Goal: Task Accomplishment & Management: Manage account settings

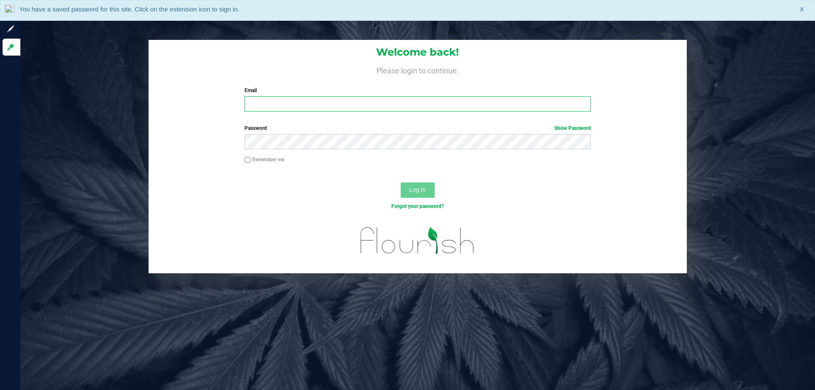
click at [358, 107] on input "Email" at bounding box center [417, 103] width 346 height 15
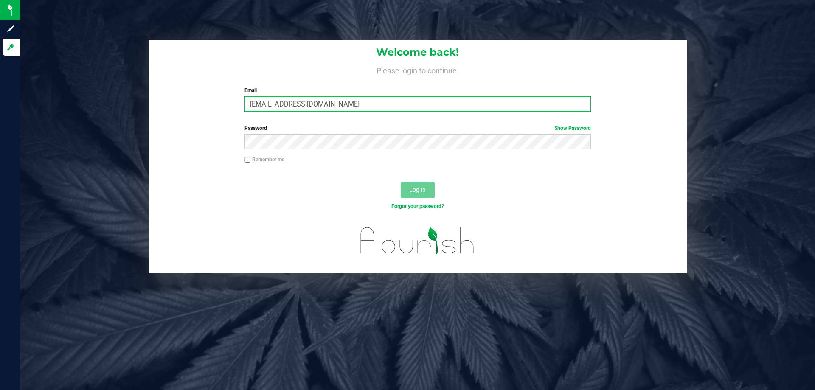
type input "[EMAIL_ADDRESS][DOMAIN_NAME]"
click at [401, 183] on button "Log In" at bounding box center [418, 190] width 34 height 15
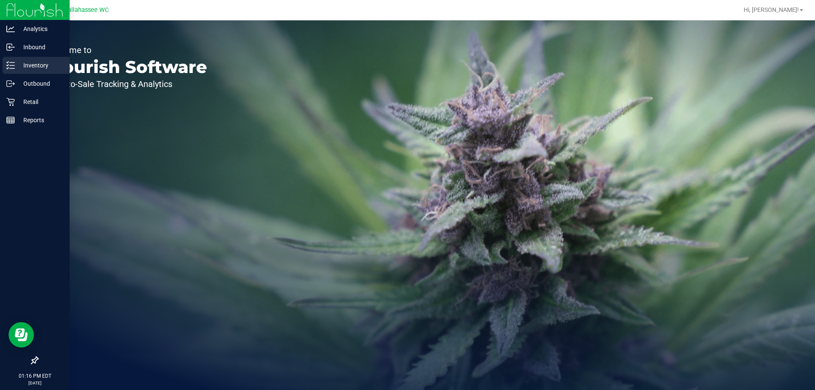
click at [21, 70] on p "Inventory" at bounding box center [40, 65] width 51 height 10
click at [42, 68] on p "Inventory" at bounding box center [40, 65] width 51 height 10
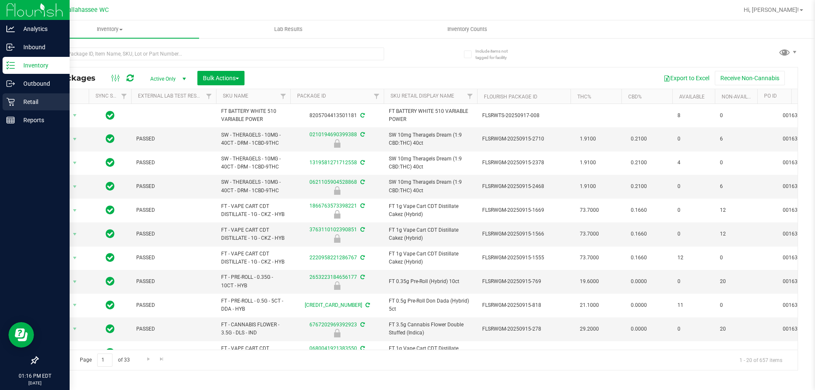
click at [15, 101] on p "Retail" at bounding box center [40, 102] width 51 height 10
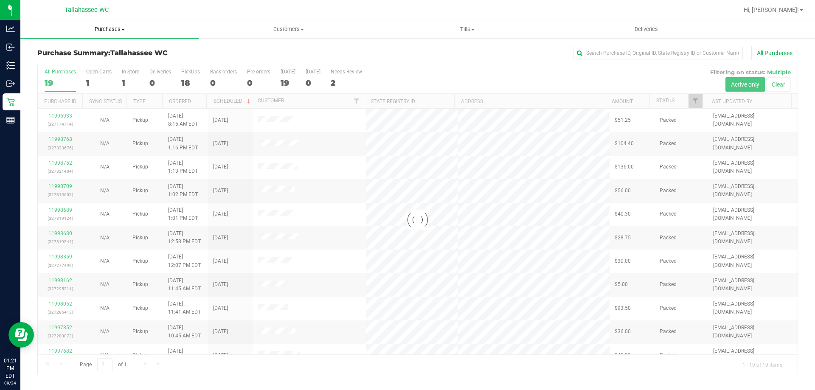
click at [113, 31] on span "Purchases" at bounding box center [109, 29] width 179 height 8
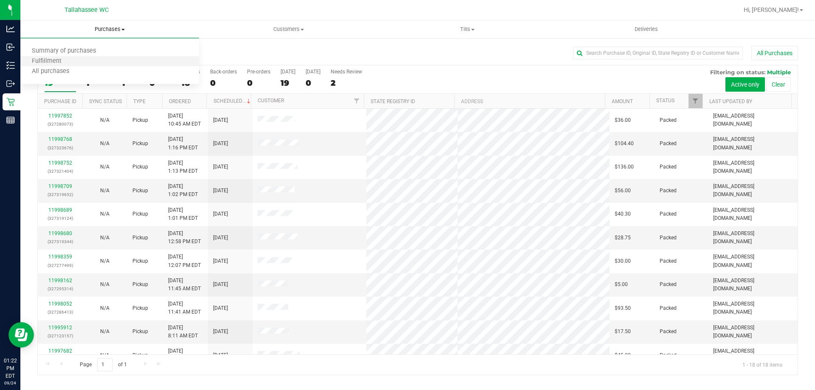
click at [73, 61] on li "Fulfillment" at bounding box center [109, 61] width 179 height 10
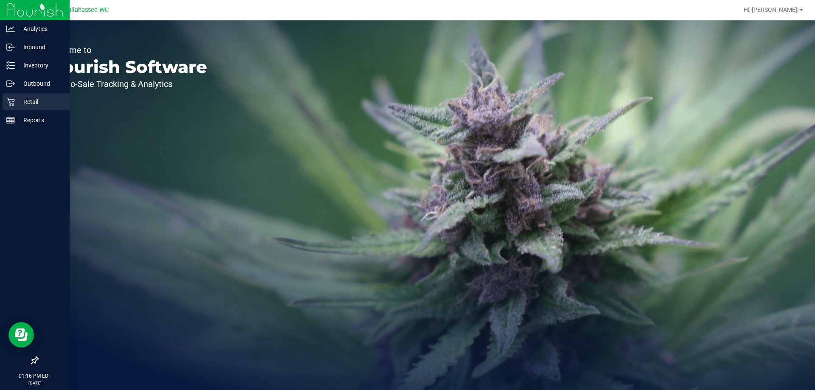
click at [25, 110] on div "Retail" at bounding box center [36, 101] width 67 height 17
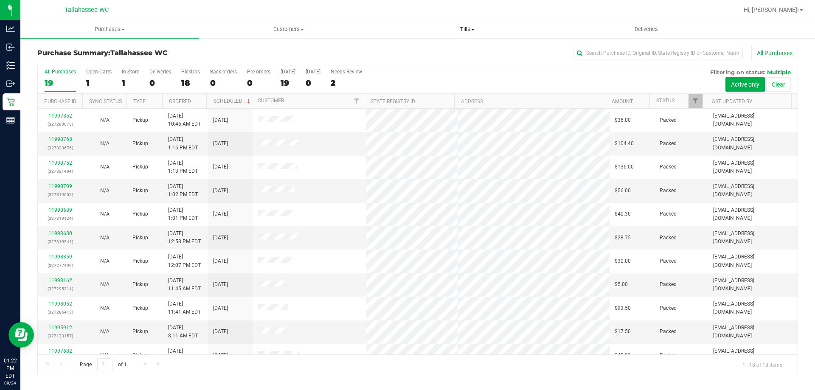
click at [476, 29] on span "Tills" at bounding box center [467, 29] width 178 height 8
click at [432, 48] on span "Manage tills" at bounding box center [406, 51] width 57 height 7
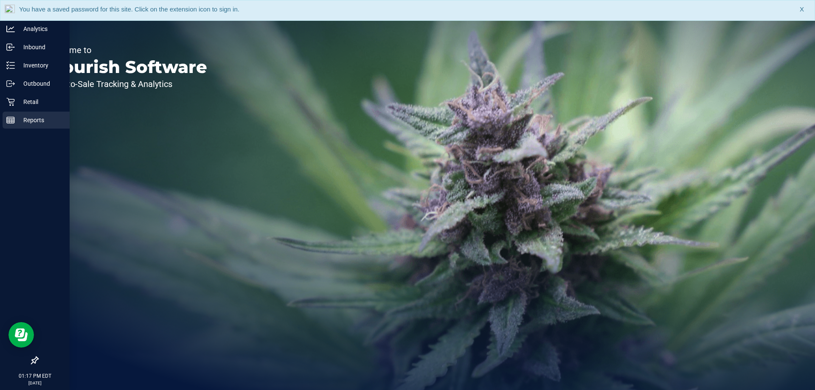
click at [12, 128] on div "Reports" at bounding box center [36, 120] width 67 height 17
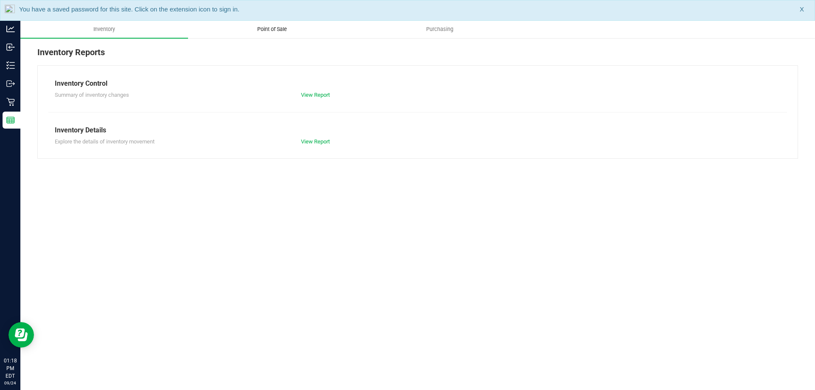
click at [273, 32] on span "Point of Sale" at bounding box center [272, 29] width 53 height 8
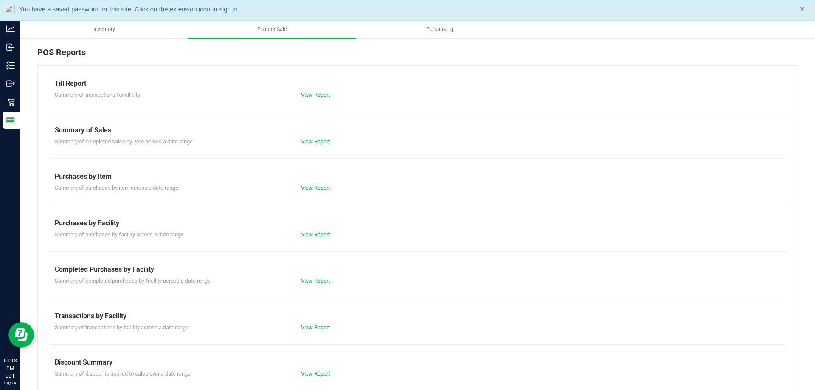
click at [318, 280] on link "View Report" at bounding box center [315, 281] width 29 height 6
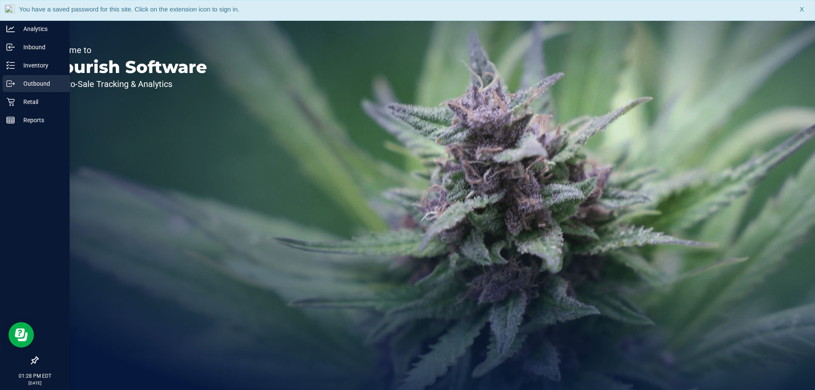
click at [45, 86] on p "Outbound" at bounding box center [40, 84] width 51 height 10
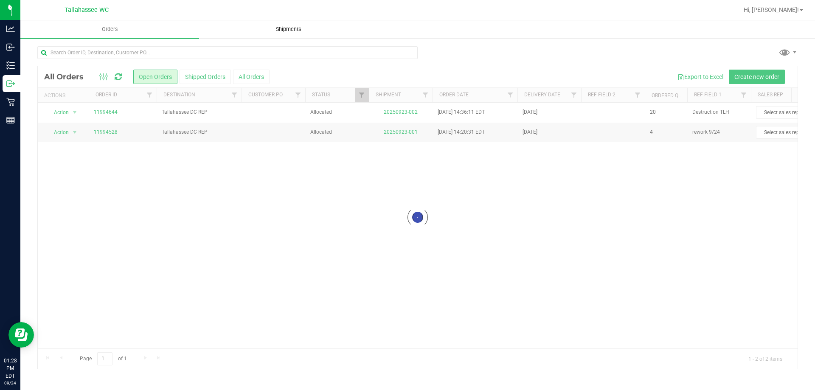
click at [298, 28] on span "Shipments" at bounding box center [288, 29] width 48 height 8
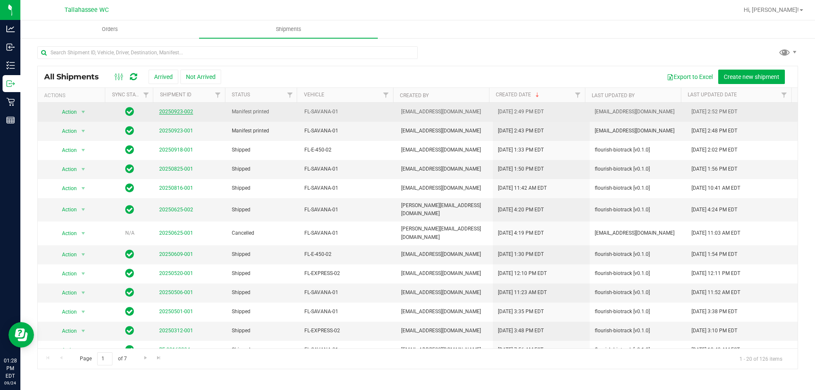
click at [173, 112] on link "20250923-002" at bounding box center [176, 112] width 34 height 6
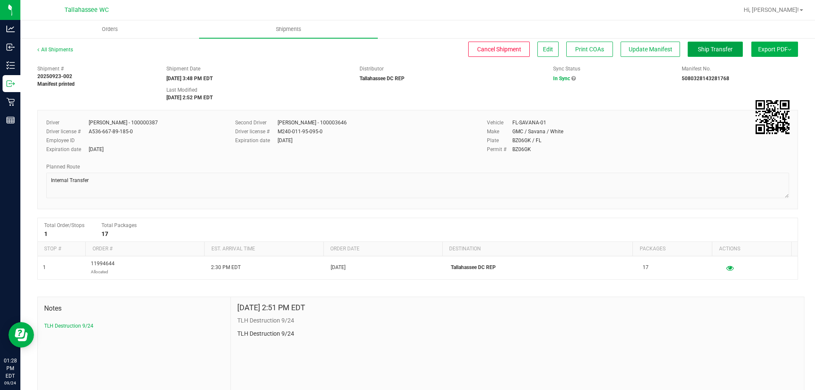
click at [717, 50] on span "Ship Transfer" at bounding box center [715, 49] width 35 height 7
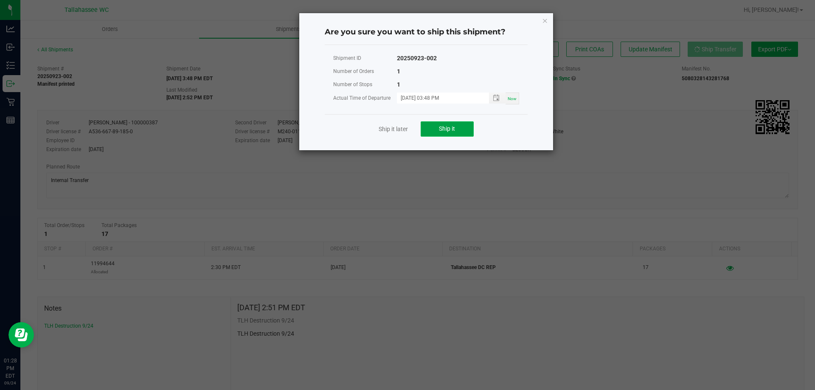
click at [448, 125] on button "Ship it" at bounding box center [447, 128] width 53 height 15
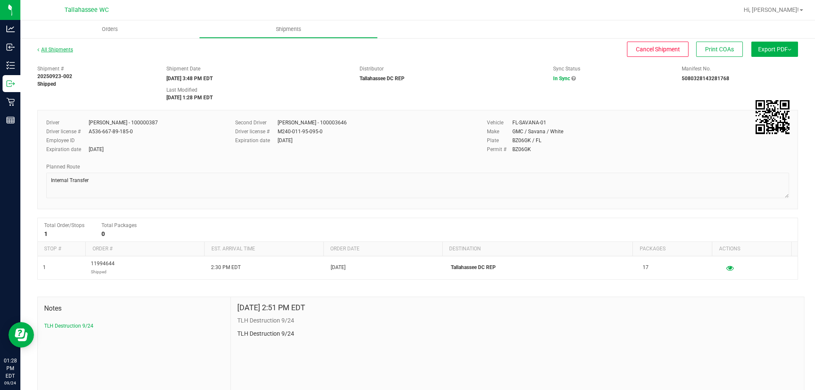
click at [67, 48] on link "All Shipments" at bounding box center [55, 50] width 36 height 6
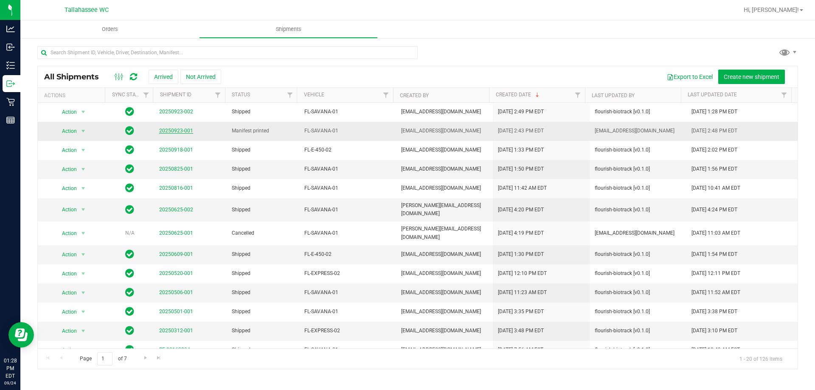
click at [175, 132] on link "20250923-001" at bounding box center [176, 131] width 34 height 6
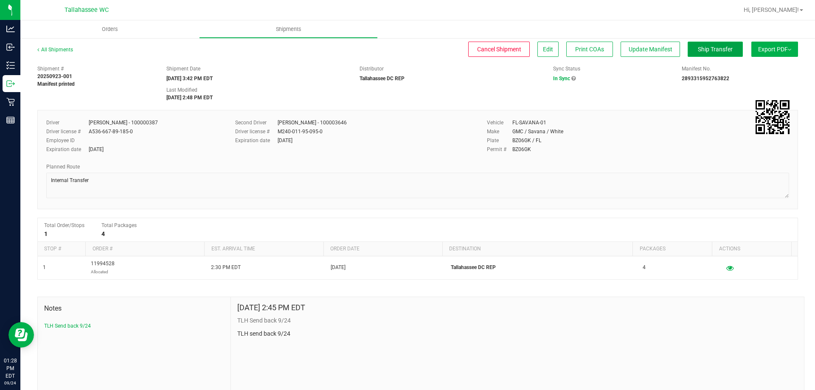
click at [708, 52] on span "Ship Transfer" at bounding box center [715, 49] width 35 height 7
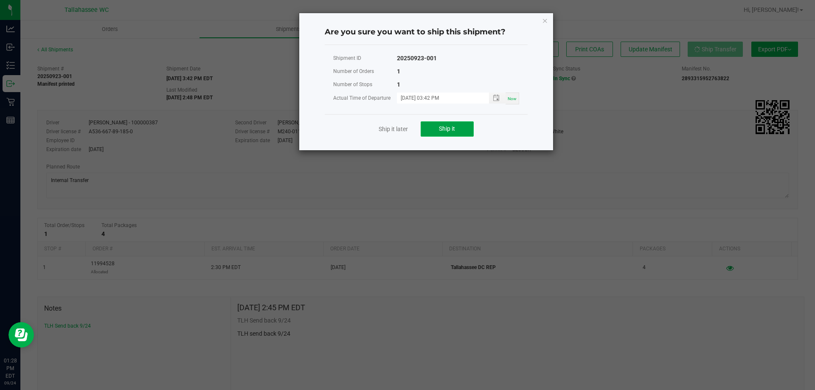
click at [459, 128] on button "Ship it" at bounding box center [447, 128] width 53 height 15
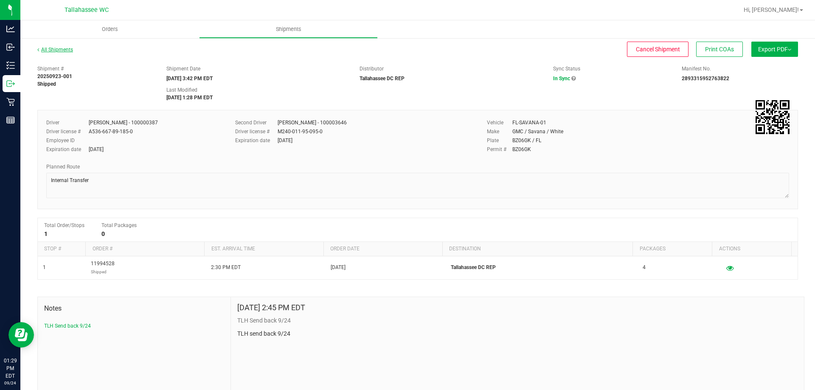
click at [46, 48] on link "All Shipments" at bounding box center [55, 50] width 36 height 6
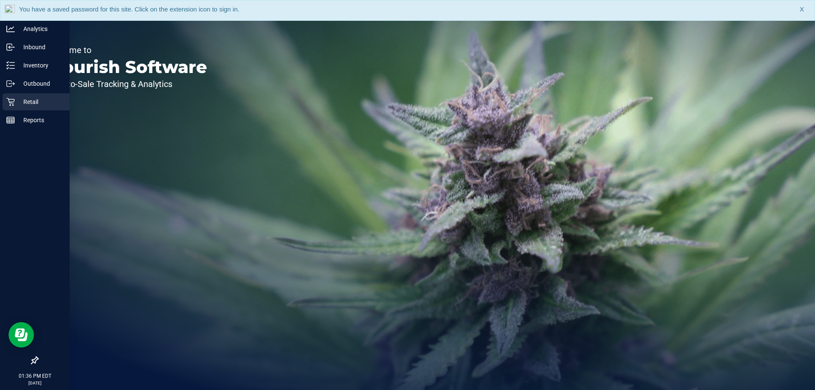
click at [34, 104] on p "Retail" at bounding box center [40, 102] width 51 height 10
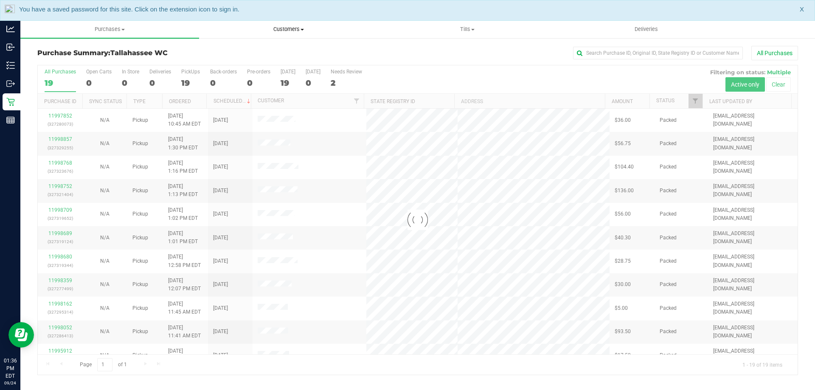
click at [303, 31] on span "Customers" at bounding box center [288, 29] width 178 height 8
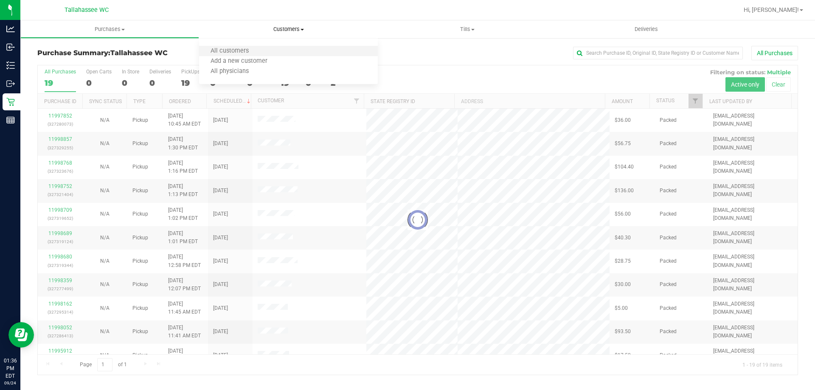
click at [264, 51] on li "All customers" at bounding box center [288, 51] width 179 height 10
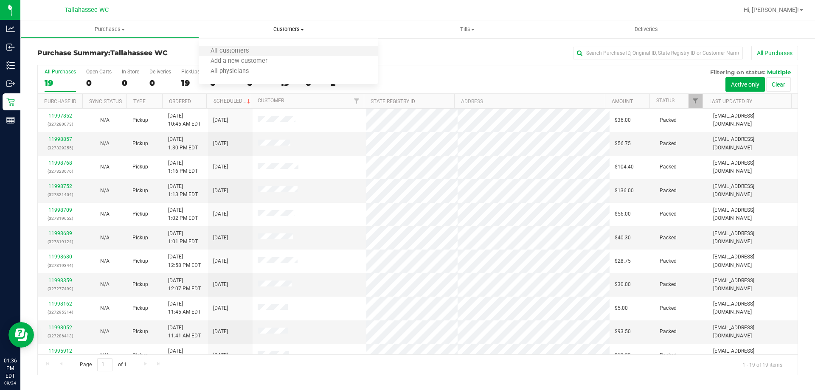
click at [261, 48] on li "All customers" at bounding box center [288, 51] width 179 height 10
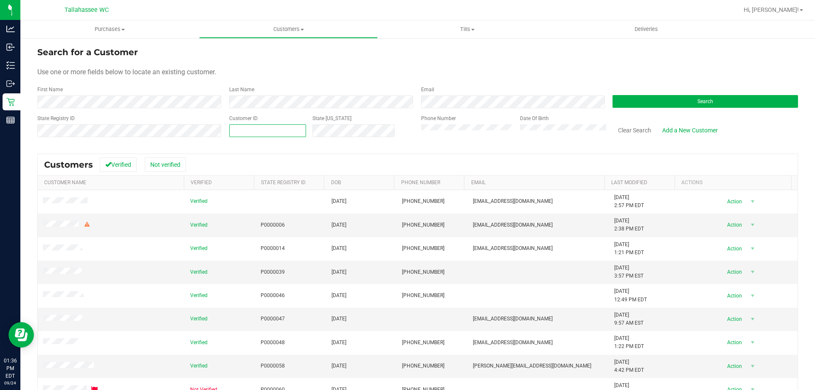
paste input "594283"
type input "594283"
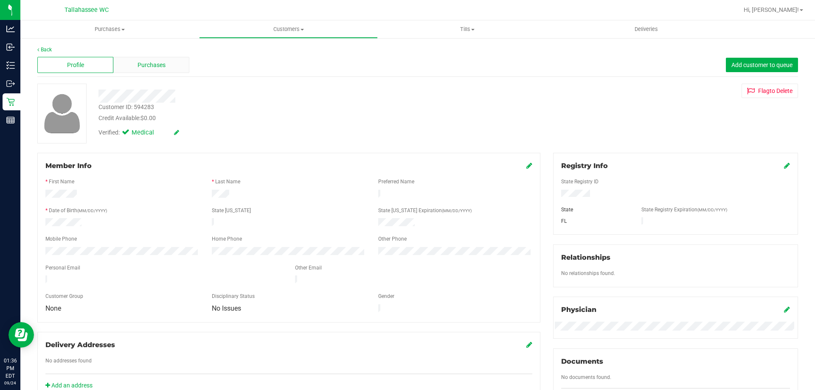
click at [174, 72] on div "Purchases" at bounding box center [151, 65] width 76 height 16
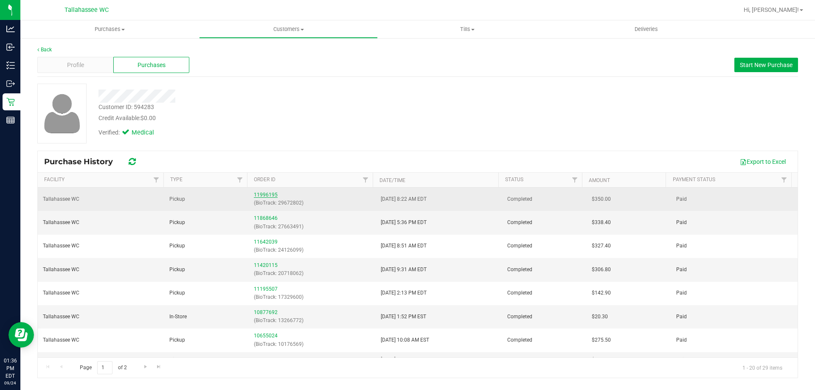
click at [256, 195] on link "11996195" at bounding box center [266, 195] width 24 height 6
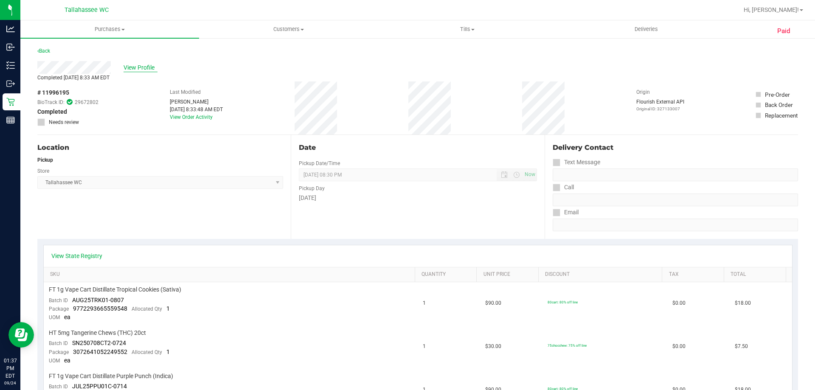
click at [149, 68] on span "View Profile" at bounding box center [141, 67] width 34 height 9
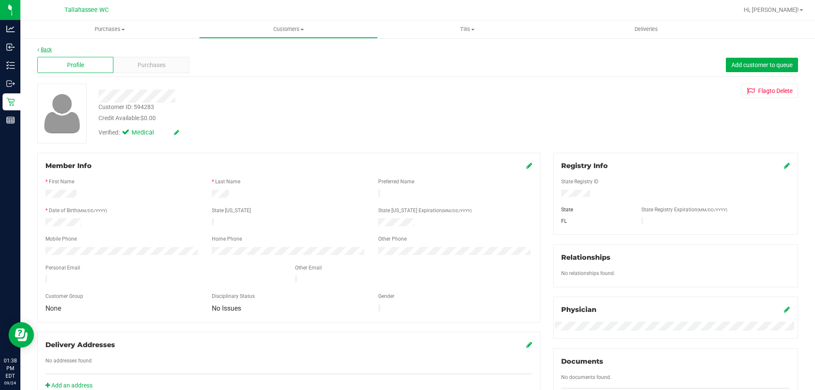
click at [48, 51] on link "Back" at bounding box center [44, 50] width 14 height 6
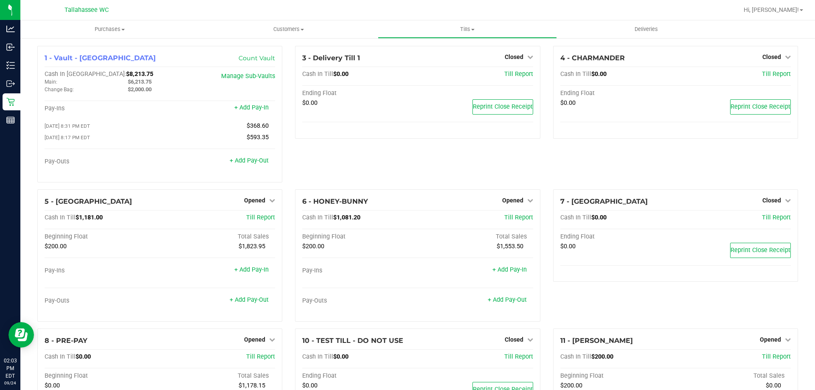
click at [130, 9] on div "Tallahassee WC" at bounding box center [87, 9] width 124 height 13
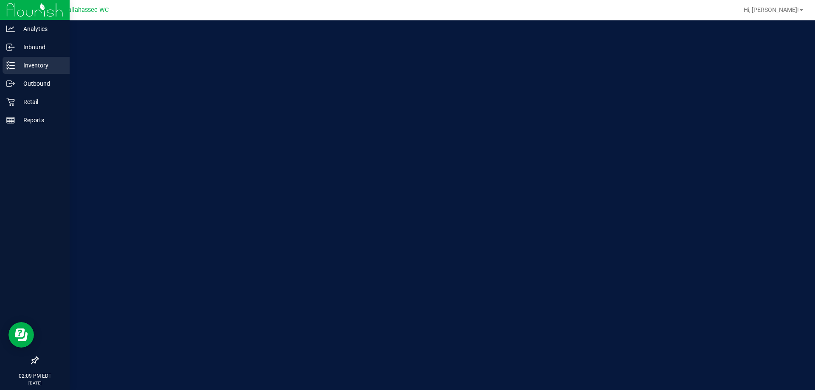
click at [37, 66] on p "Inventory" at bounding box center [40, 65] width 51 height 10
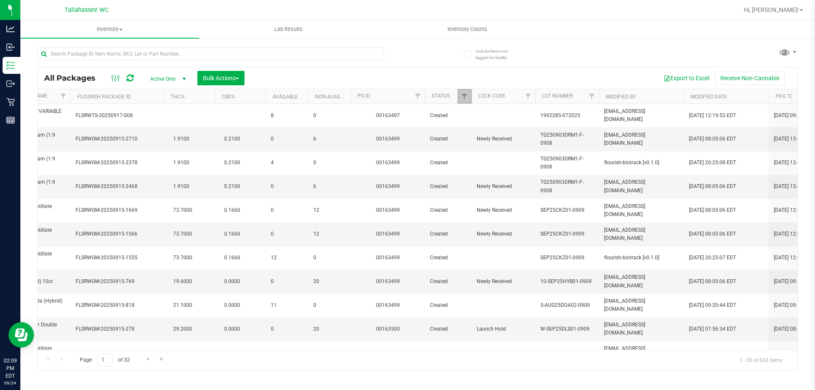
click at [465, 92] on link "Filter" at bounding box center [465, 96] width 14 height 14
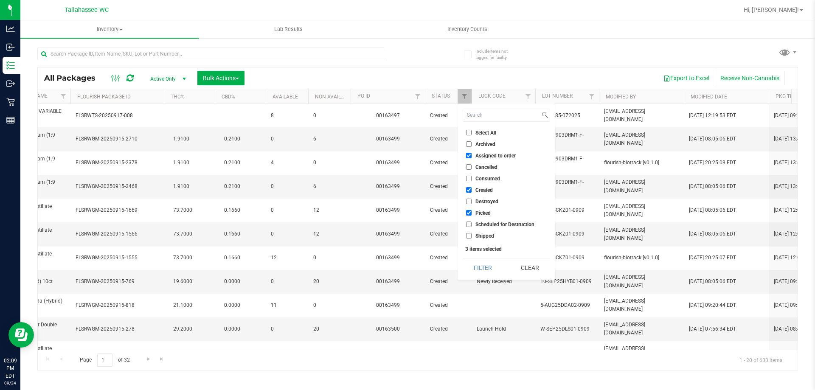
click at [474, 179] on label "Consumed" at bounding box center [483, 179] width 34 height 6
click at [472, 179] on input "Consumed" at bounding box center [469, 179] width 6 height 6
click at [478, 177] on span "Consumed" at bounding box center [487, 178] width 25 height 5
click at [472, 177] on input "Consumed" at bounding box center [469, 179] width 6 height 6
checkbox input "false"
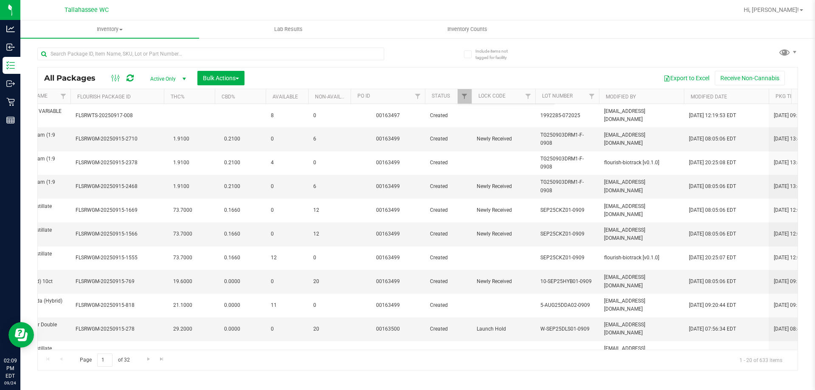
click at [549, 41] on div "All Packages Active Only Active Only Lab Samples Locked All External Internal B…" at bounding box center [417, 204] width 761 height 331
click at [140, 59] on input "text" at bounding box center [210, 54] width 347 height 13
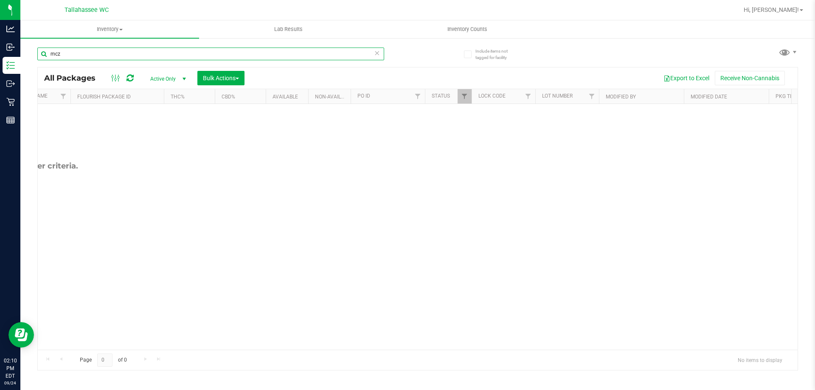
type input "mcz"
click at [466, 103] on link "Filter" at bounding box center [465, 96] width 14 height 14
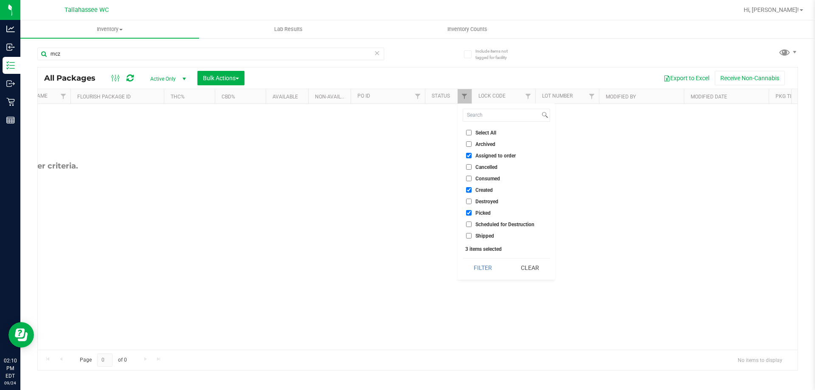
click at [474, 178] on label "Consumed" at bounding box center [483, 179] width 34 height 6
click at [472, 178] on input "Consumed" at bounding box center [469, 179] width 6 height 6
click at [487, 266] on button "Filter" at bounding box center [483, 267] width 41 height 19
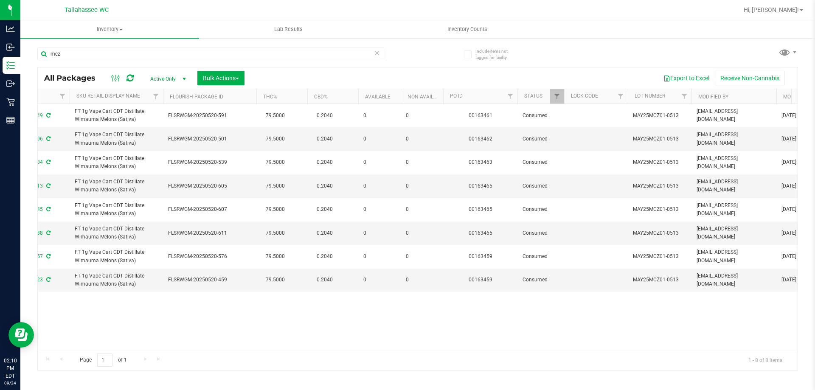
scroll to position [0, 261]
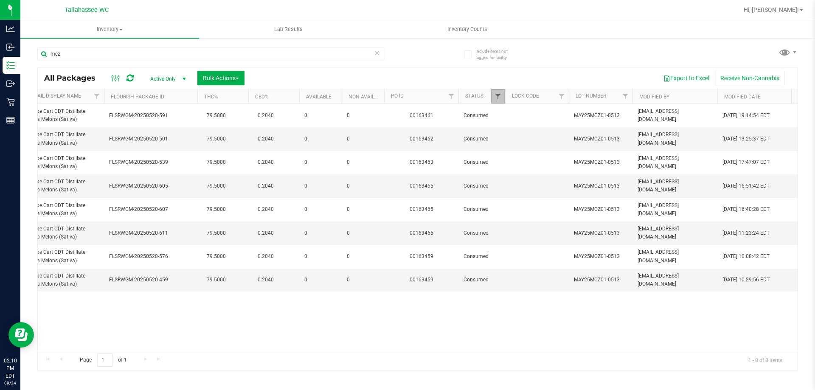
click at [497, 96] on span "Filter" at bounding box center [497, 96] width 7 height 7
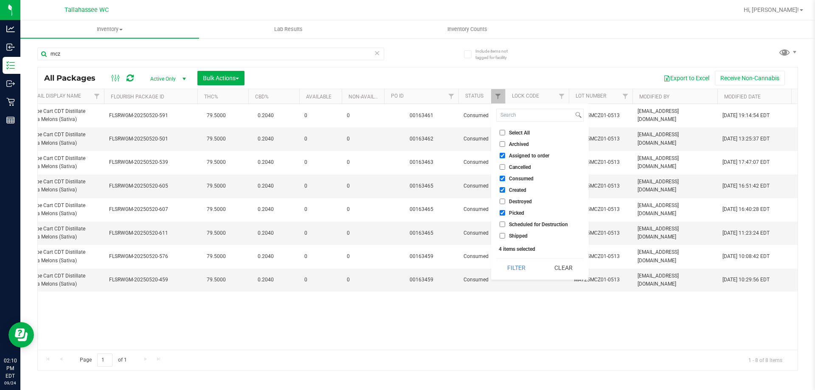
click at [502, 178] on input "Consumed" at bounding box center [503, 179] width 6 height 6
checkbox input "false"
click at [531, 273] on button "Filter" at bounding box center [516, 267] width 41 height 19
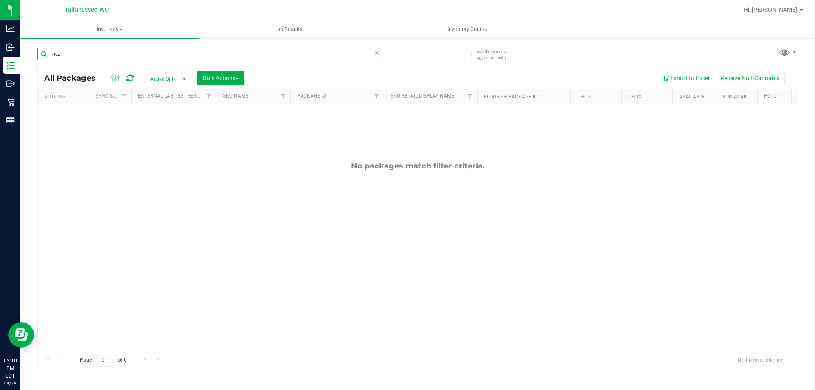
click at [186, 48] on input "mcz" at bounding box center [210, 54] width 347 height 13
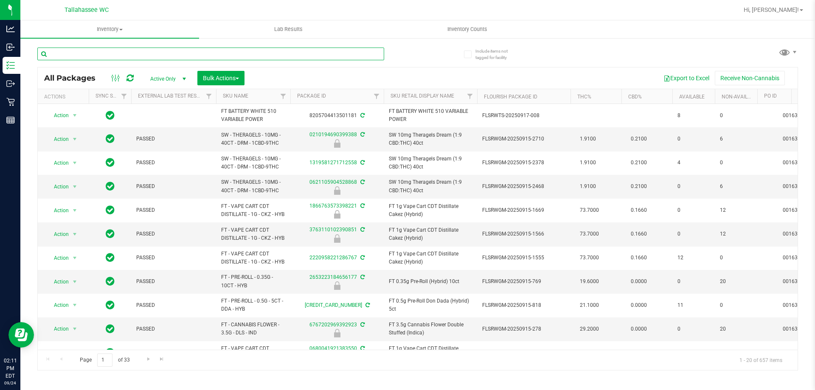
click at [153, 55] on input "text" at bounding box center [210, 54] width 347 height 13
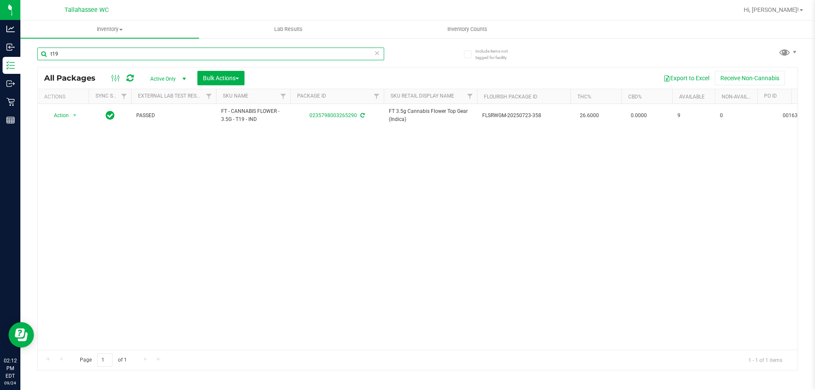
click at [217, 58] on input "t19" at bounding box center [210, 54] width 347 height 13
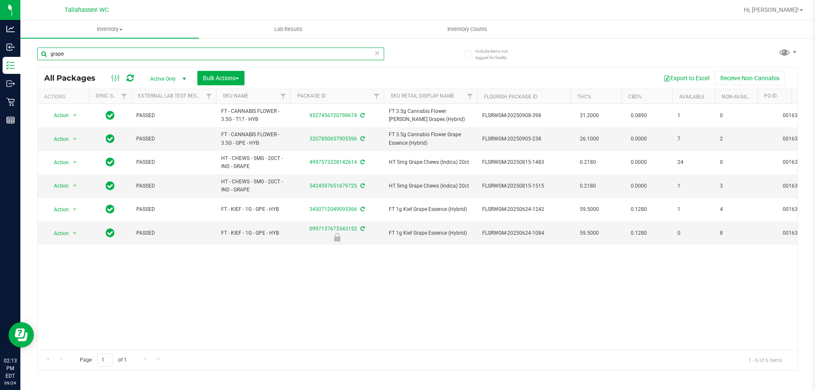
type input "grape"
click at [59, 185] on span "Action" at bounding box center [57, 186] width 23 height 12
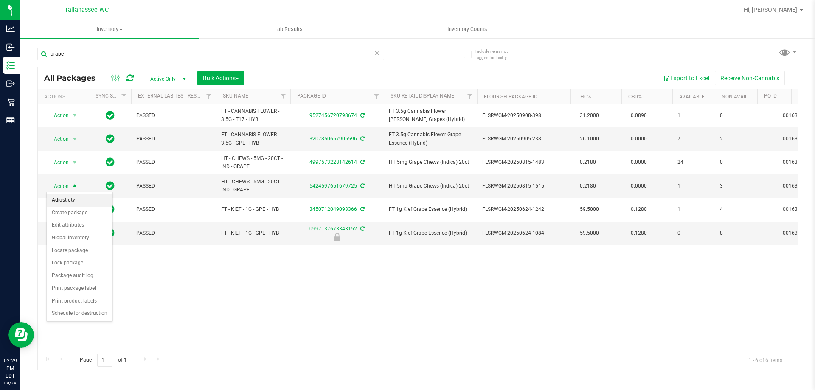
click at [76, 202] on li "Adjust qty" at bounding box center [80, 200] width 66 height 13
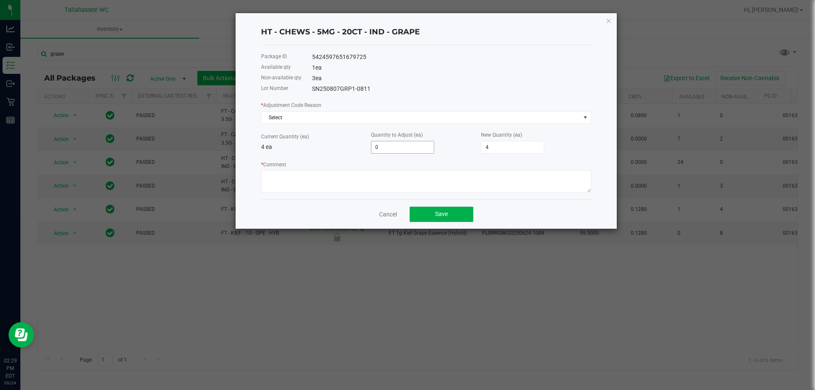
click at [397, 146] on input "0" at bounding box center [402, 147] width 62 height 12
type input "-1"
type input "3"
type input "-1"
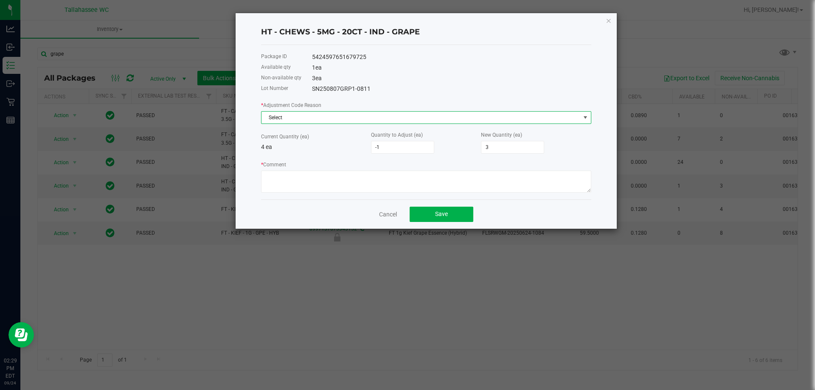
click at [441, 115] on span "Select" at bounding box center [420, 118] width 319 height 12
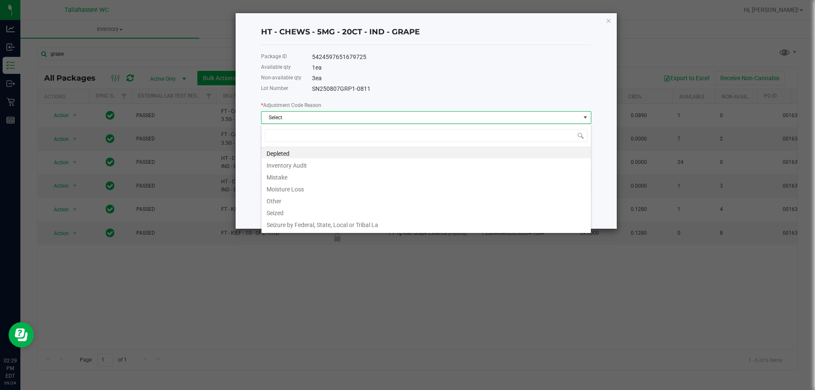
scroll to position [13, 330]
click at [320, 177] on li "Mistake" at bounding box center [425, 176] width 329 height 12
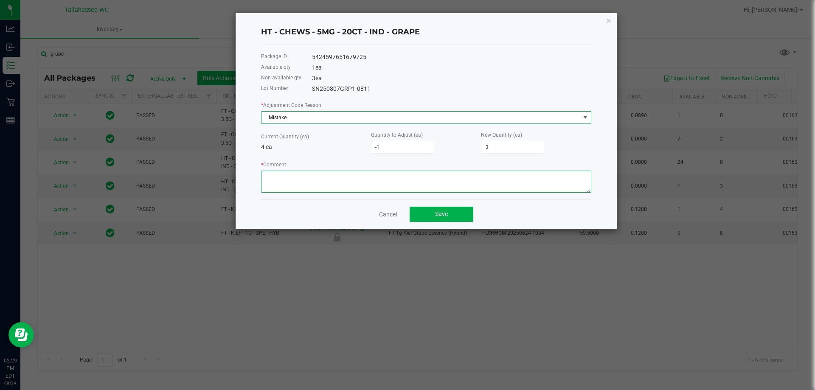
click at [324, 185] on textarea "* Comment" at bounding box center [426, 182] width 330 height 22
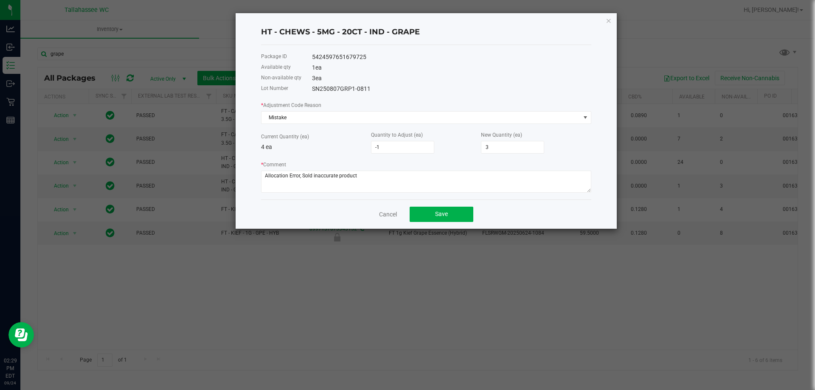
click at [338, 220] on div "Cancel Save" at bounding box center [426, 213] width 330 height 29
drag, startPoint x: 311, startPoint y: 175, endPoint x: 303, endPoint y: 176, distance: 8.2
click at [303, 176] on textarea "* Comment" at bounding box center [426, 182] width 330 height 22
type textarea "Allocation Error, Transacted inaccurate product"
click at [341, 147] on p "4 ea" at bounding box center [316, 147] width 110 height 9
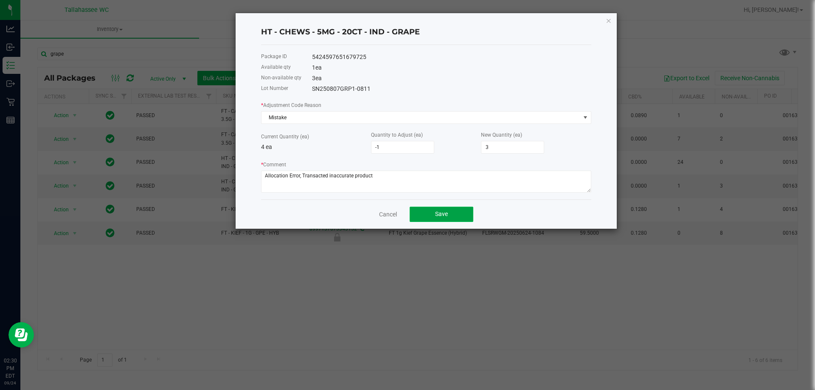
click at [455, 218] on button "Save" at bounding box center [442, 214] width 64 height 15
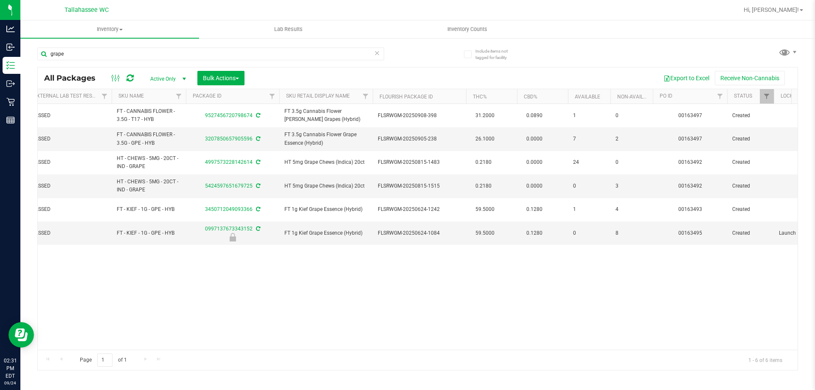
scroll to position [0, 0]
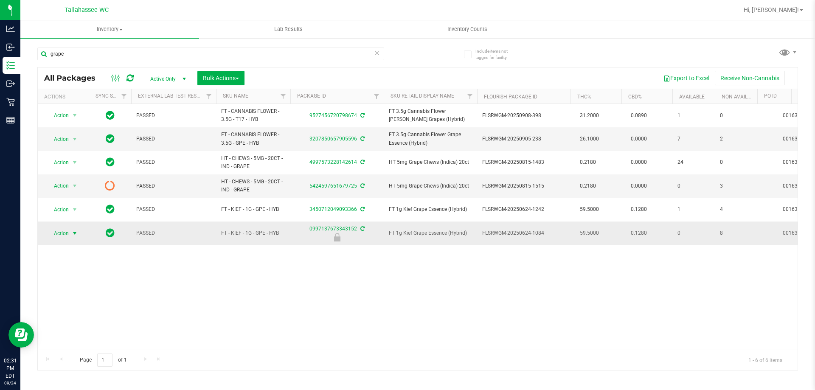
click at [62, 229] on span "Action" at bounding box center [57, 234] width 23 height 12
click at [81, 324] on li "Unlock package" at bounding box center [74, 330] width 54 height 13
click at [67, 229] on span "Action" at bounding box center [57, 233] width 23 height 12
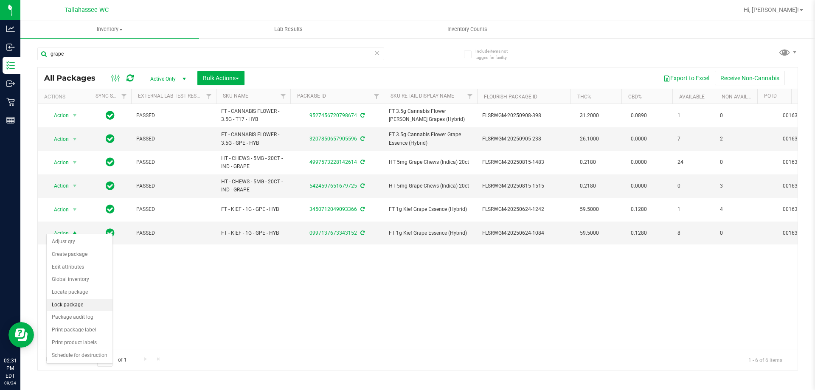
click at [93, 308] on li "Lock package" at bounding box center [80, 305] width 66 height 13
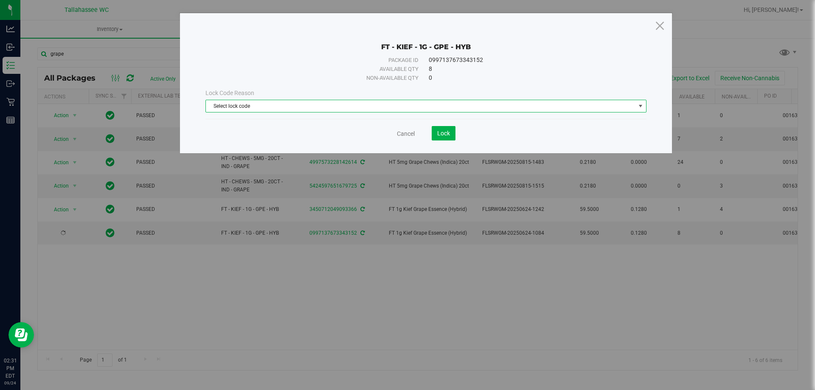
click at [346, 104] on span "Select lock code" at bounding box center [421, 106] width 430 height 12
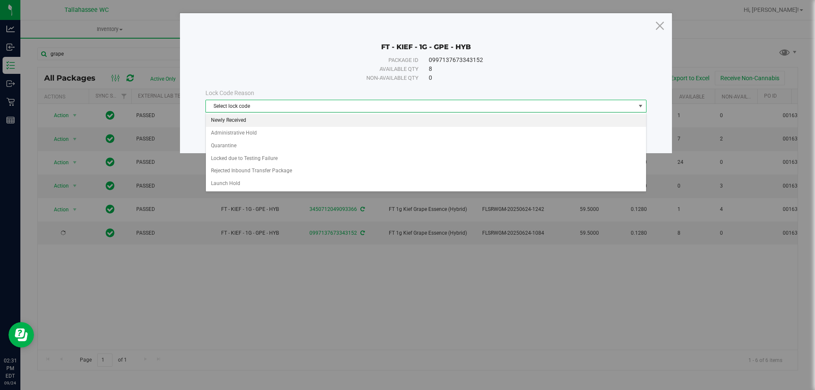
click at [299, 118] on li "Newly Received" at bounding box center [426, 120] width 440 height 13
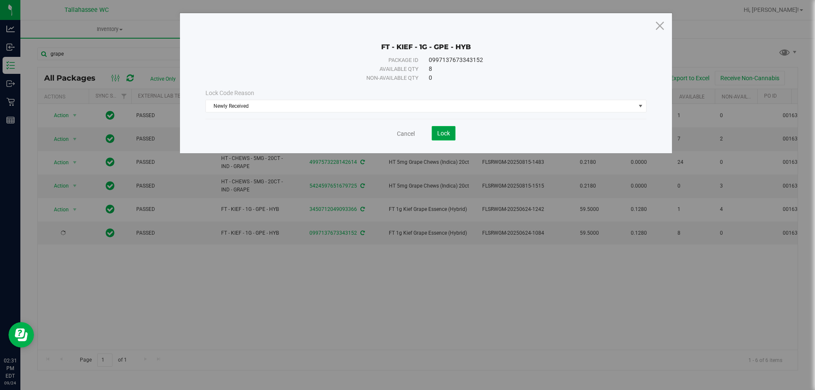
click at [447, 137] on button "Lock" at bounding box center [444, 133] width 24 height 14
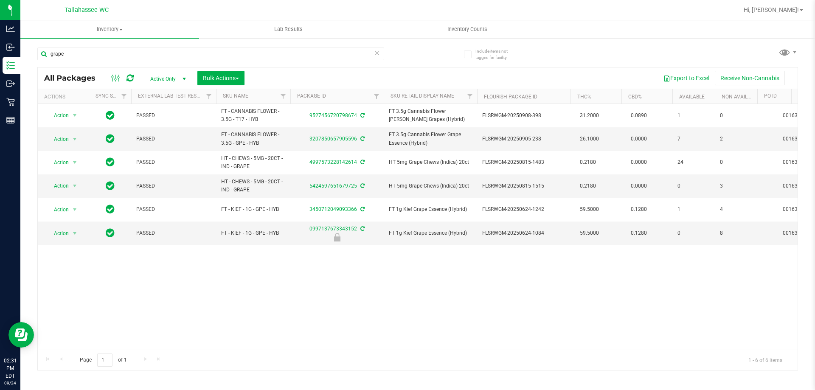
click at [378, 303] on div "Action Action Adjust qty Create package Edit attributes Global inventory Locate…" at bounding box center [418, 227] width 760 height 246
click at [117, 54] on input "grape" at bounding box center [210, 54] width 347 height 13
type input "bct"
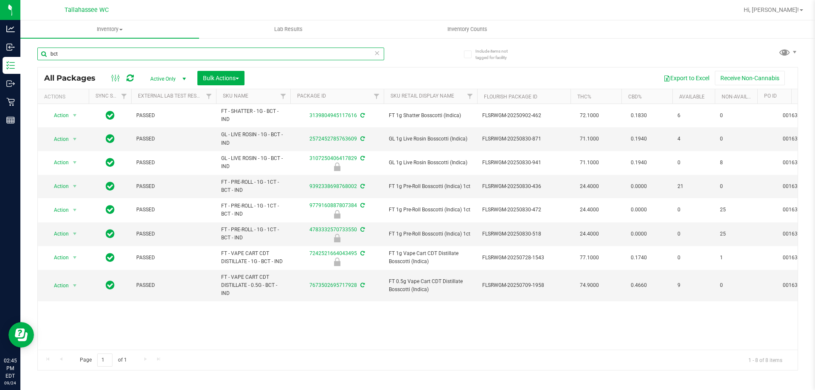
click at [79, 54] on input "bct" at bounding box center [210, 54] width 347 height 13
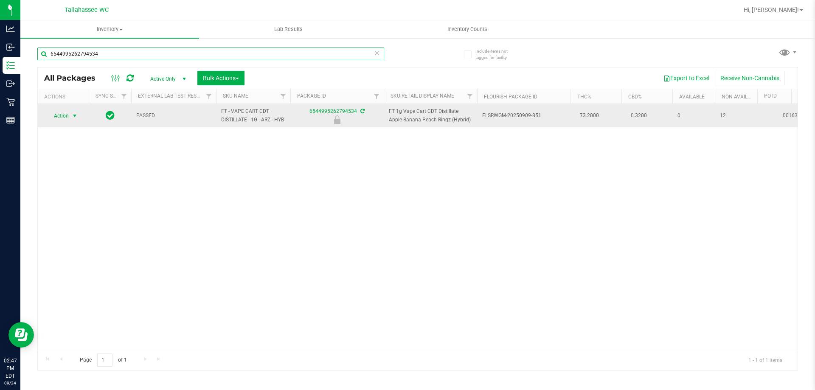
type input "6544995262794534"
click at [66, 113] on span "Action" at bounding box center [57, 116] width 23 height 12
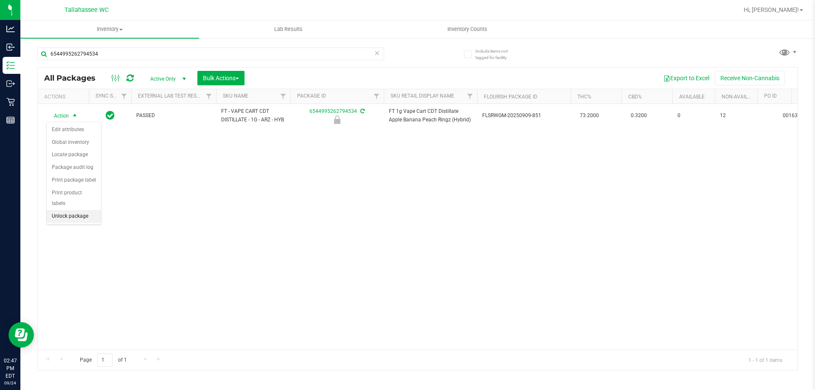
click at [76, 211] on li "Unlock package" at bounding box center [74, 216] width 54 height 13
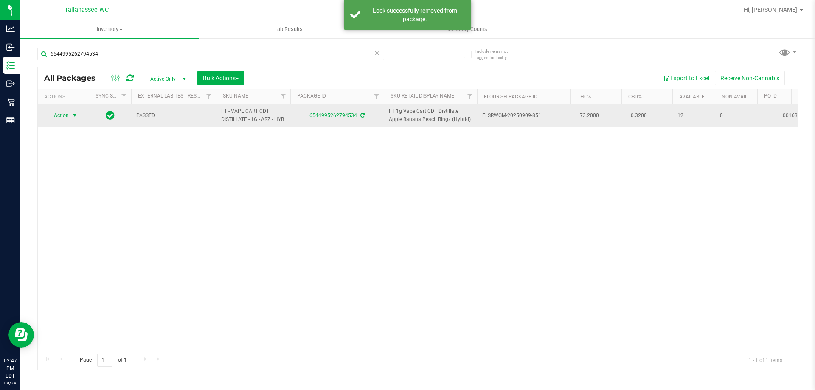
click at [65, 117] on span "Action" at bounding box center [57, 116] width 23 height 12
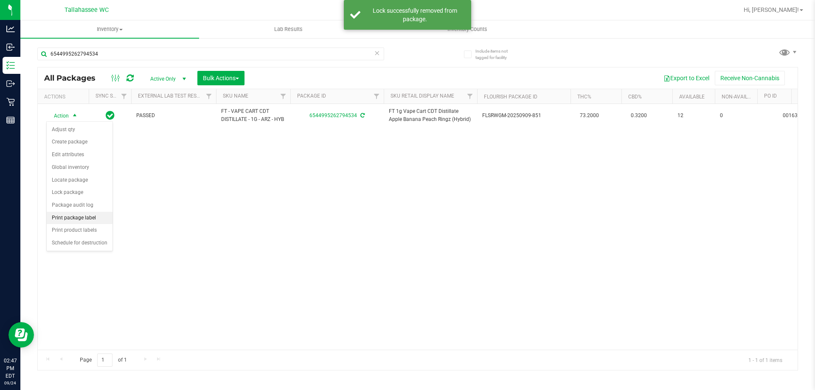
click at [92, 221] on li "Print package label" at bounding box center [80, 218] width 66 height 13
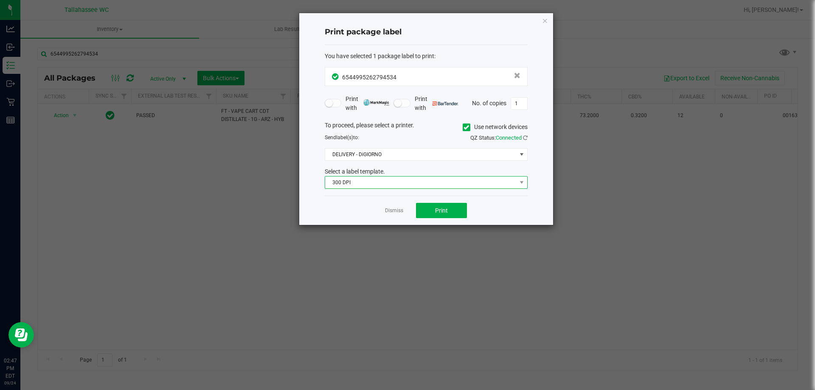
click at [452, 183] on span "300 DPI" at bounding box center [420, 183] width 191 height 12
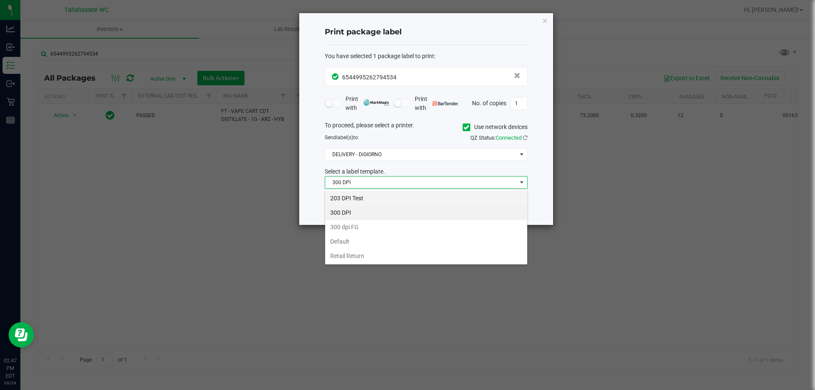
scroll to position [13, 203]
click at [399, 194] on li "203 DPI Test" at bounding box center [426, 198] width 202 height 14
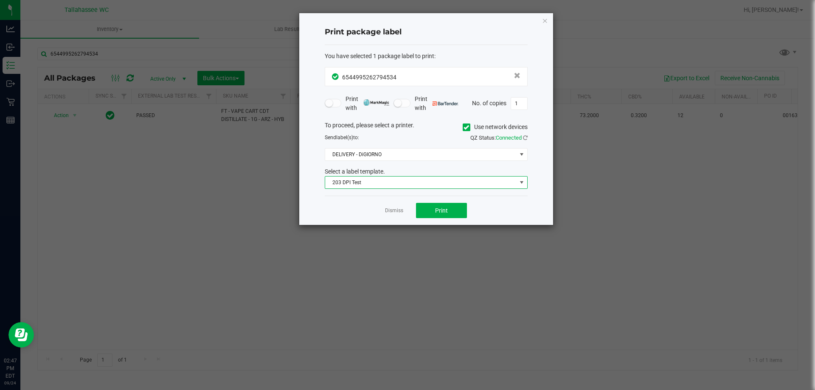
click at [346, 208] on div "Dismiss Print" at bounding box center [426, 210] width 203 height 29
click at [458, 209] on button "Print" at bounding box center [441, 210] width 51 height 15
click at [401, 216] on div "Dismiss Print" at bounding box center [426, 210] width 203 height 29
click at [393, 206] on div "Dismiss Print" at bounding box center [426, 210] width 203 height 29
click at [393, 209] on link "Dismiss" at bounding box center [394, 210] width 18 height 7
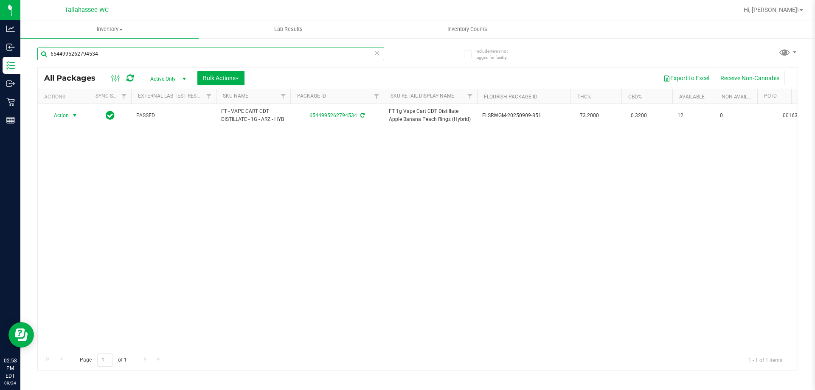
click at [190, 59] on input "6544995262794534" at bounding box center [210, 54] width 347 height 13
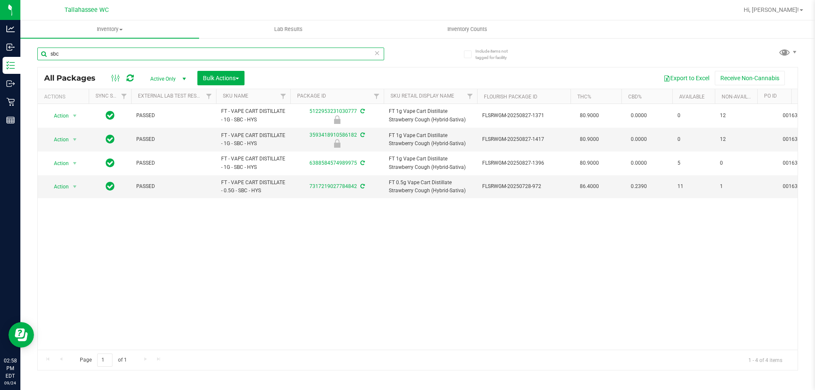
click at [187, 50] on input "sbc" at bounding box center [210, 54] width 347 height 13
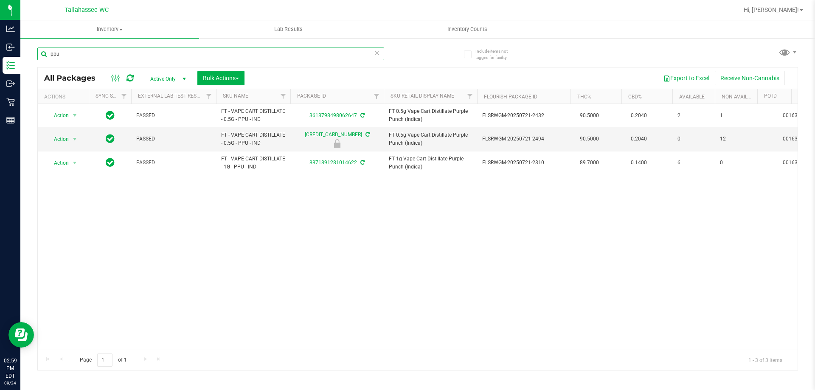
type input "ppu"
click at [121, 55] on input "ppu" at bounding box center [210, 54] width 347 height 13
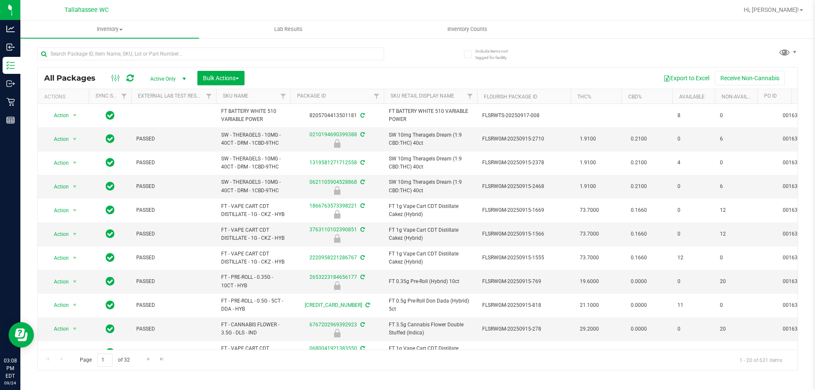
click at [523, 361] on div "Page 1 of 32 1 - 20 of 631 items" at bounding box center [418, 360] width 760 height 20
click at [145, 56] on input "text" at bounding box center [210, 54] width 347 height 13
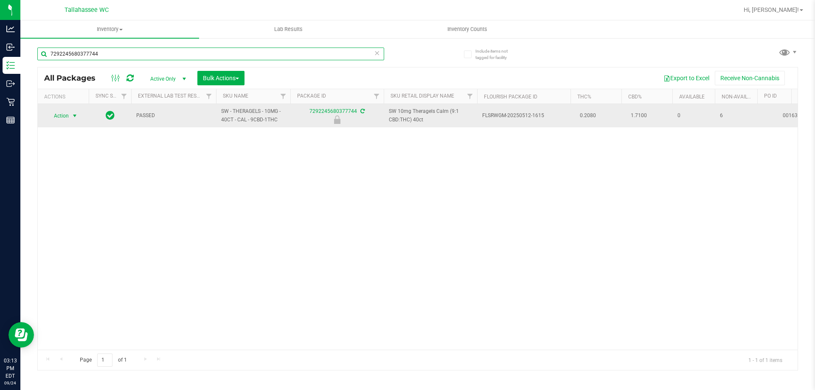
type input "7292245680377744"
click at [71, 115] on span "select" at bounding box center [74, 115] width 7 height 7
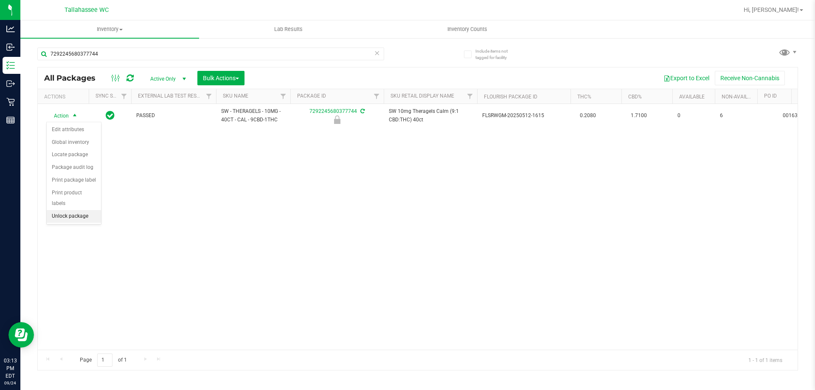
click at [85, 210] on li "Unlock package" at bounding box center [74, 216] width 54 height 13
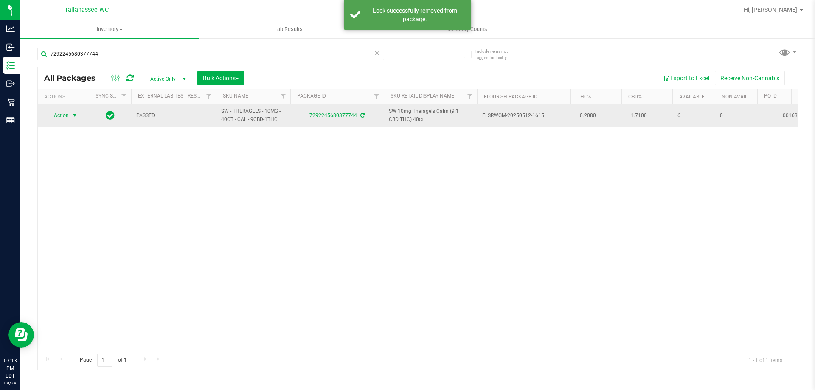
click at [66, 117] on span "Action" at bounding box center [57, 116] width 23 height 12
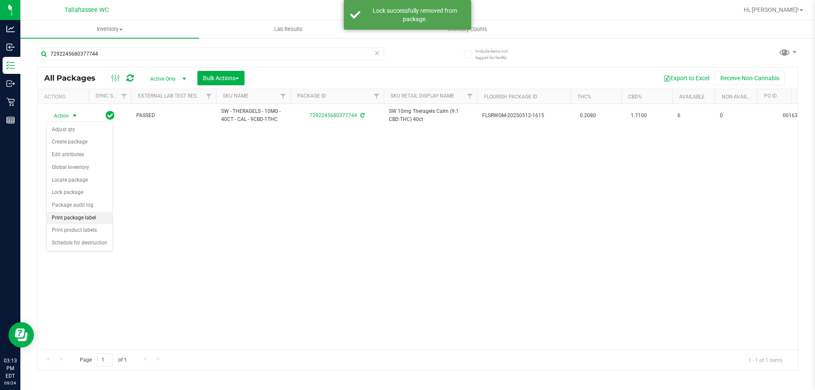
click at [105, 218] on li "Print package label" at bounding box center [80, 218] width 66 height 13
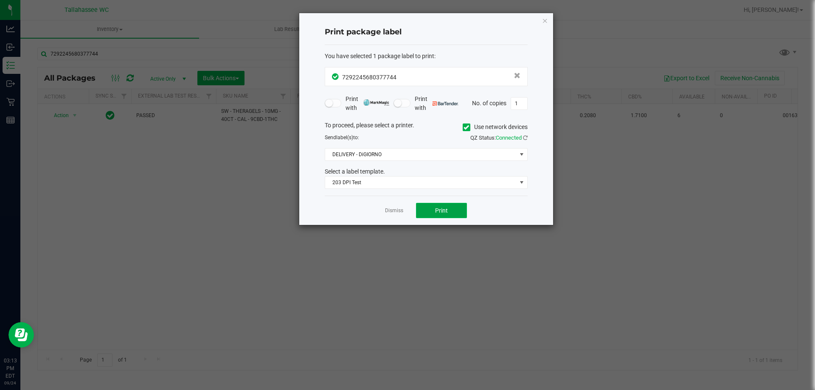
click at [430, 203] on button "Print" at bounding box center [441, 210] width 51 height 15
click at [397, 211] on link "Dismiss" at bounding box center [394, 210] width 18 height 7
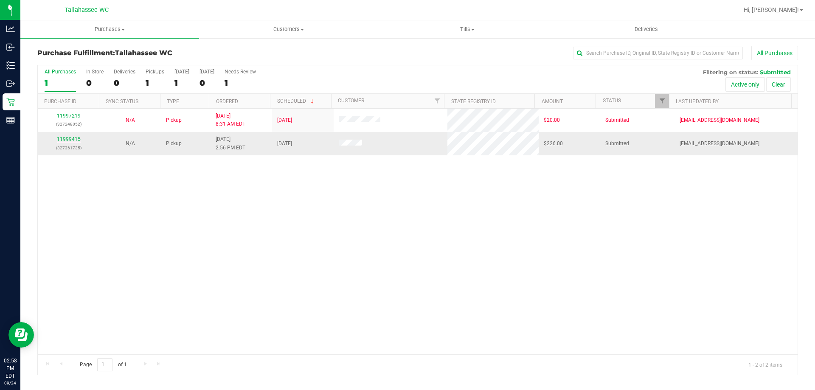
click at [67, 139] on link "11999415" at bounding box center [69, 139] width 24 height 6
click at [67, 141] on link "11999415" at bounding box center [69, 139] width 24 height 6
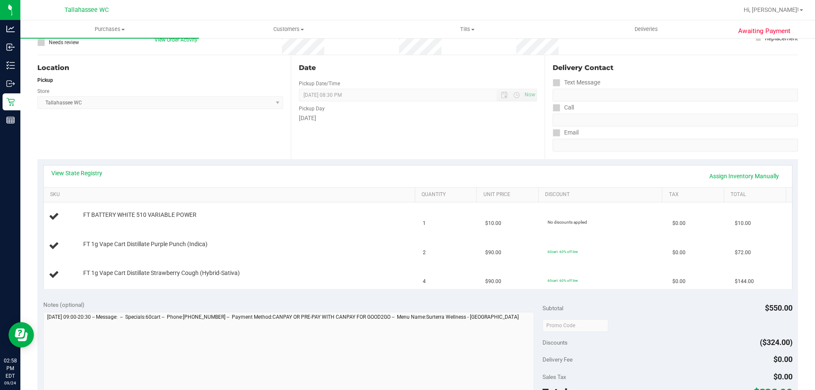
scroll to position [85, 0]
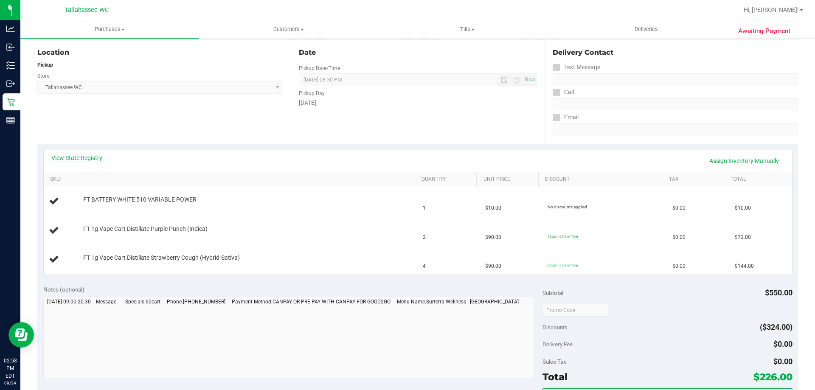
click at [81, 157] on link "View State Registry" at bounding box center [76, 158] width 51 height 8
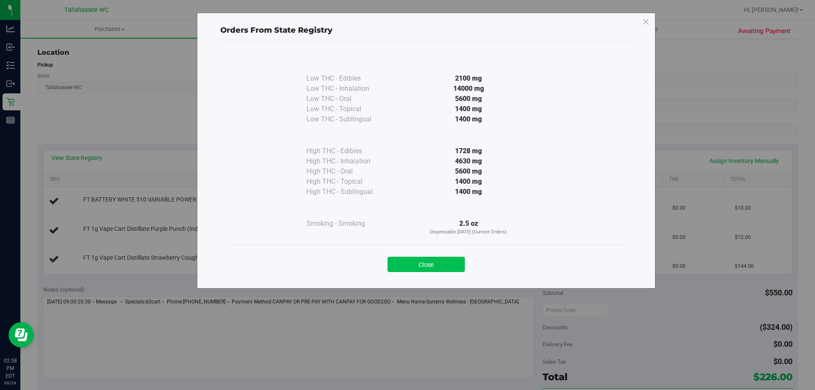
click at [433, 270] on button "Close" at bounding box center [426, 264] width 77 height 15
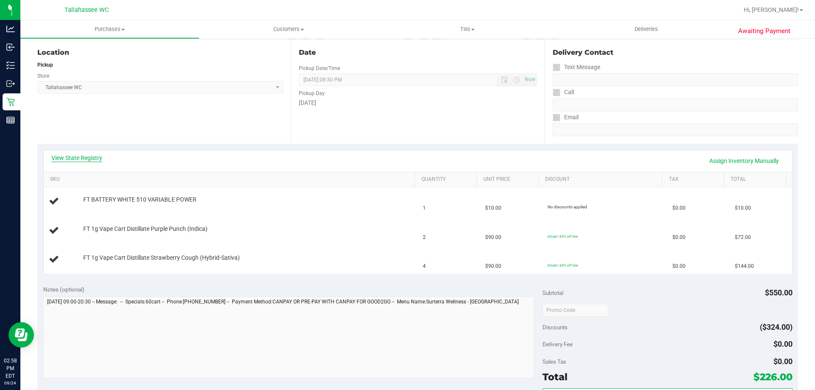
click at [82, 162] on link "View State Registry" at bounding box center [76, 158] width 51 height 8
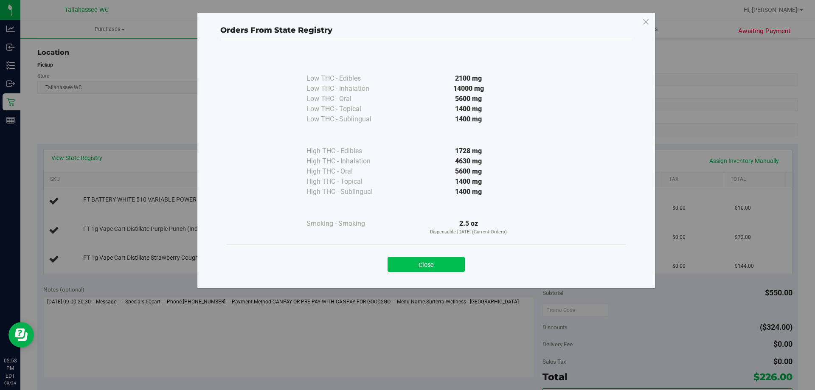
click at [413, 263] on button "Close" at bounding box center [426, 264] width 77 height 15
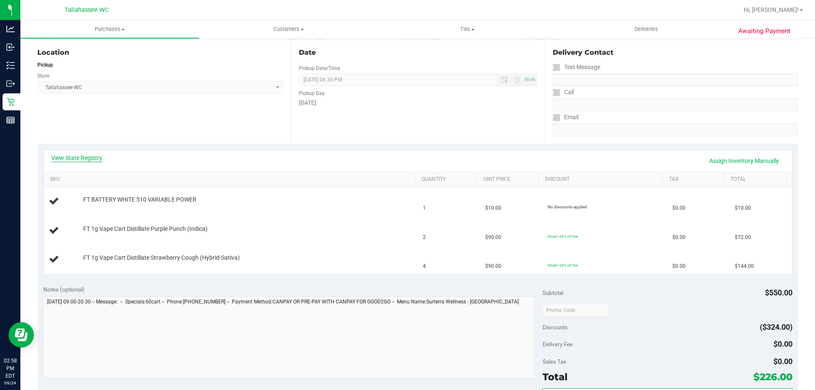
click at [62, 155] on link "View State Registry" at bounding box center [76, 158] width 51 height 8
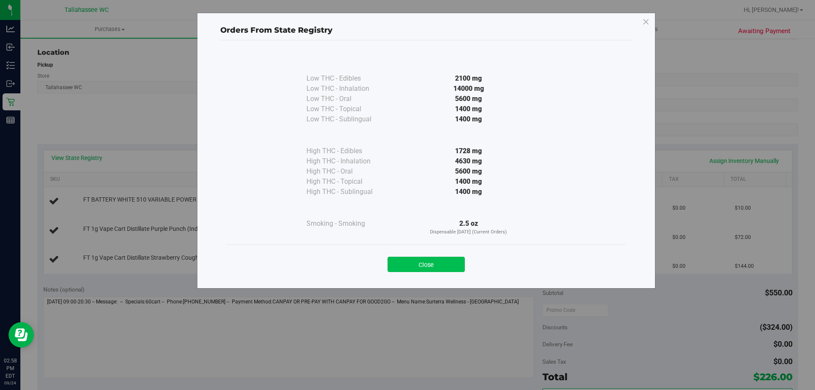
click at [460, 265] on button "Close" at bounding box center [426, 264] width 77 height 15
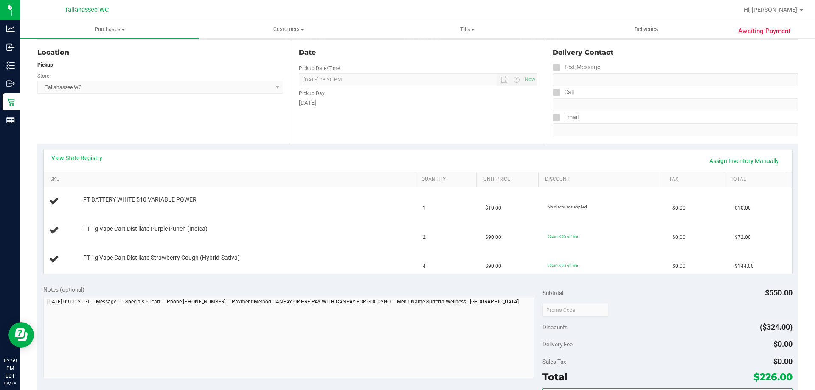
click at [104, 159] on div "View State Registry Assign Inventory Manually" at bounding box center [417, 161] width 733 height 14
click at [99, 159] on link "View State Registry" at bounding box center [76, 158] width 51 height 8
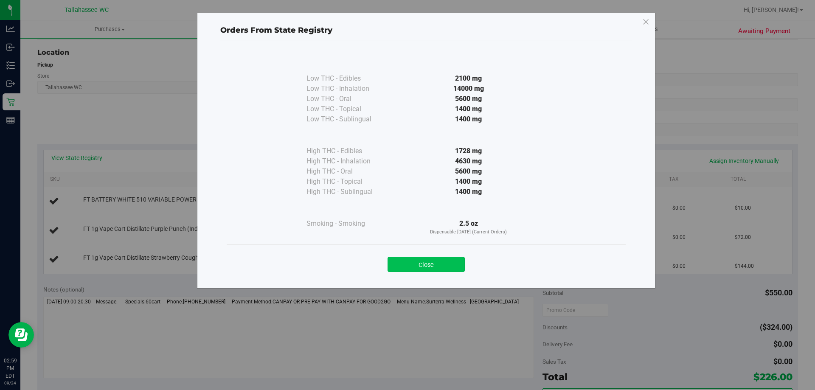
click at [442, 262] on button "Close" at bounding box center [426, 264] width 77 height 15
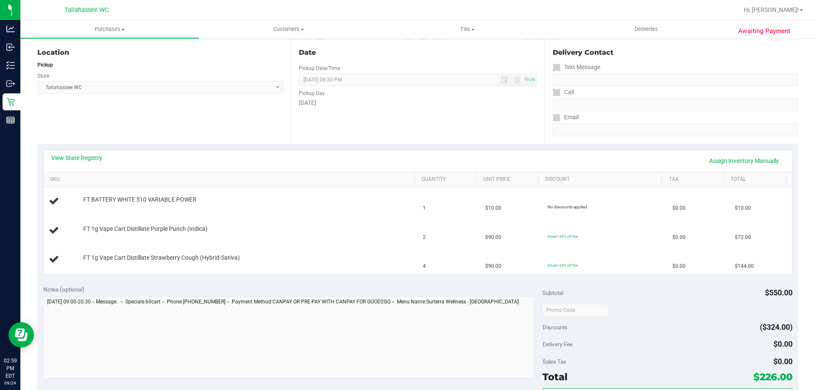
scroll to position [0, 0]
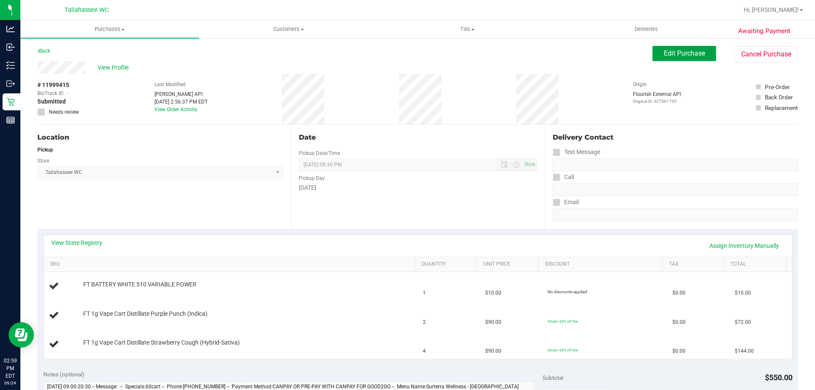
click at [701, 48] on button "Edit Purchase" at bounding box center [684, 53] width 64 height 15
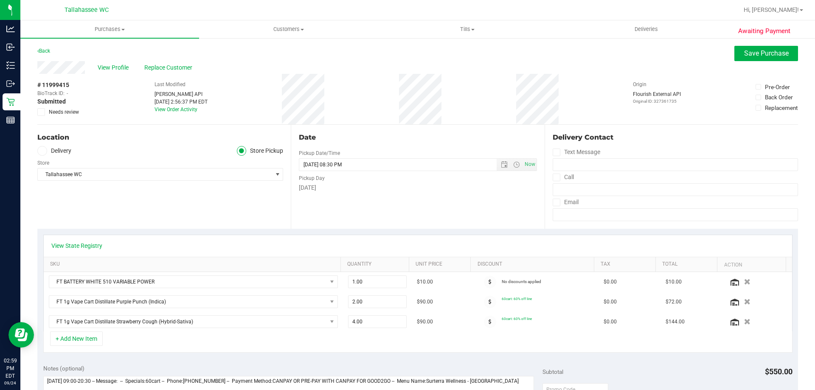
click at [50, 114] on span "Needs review" at bounding box center [64, 112] width 30 height 8
click at [0, 0] on input "Needs review" at bounding box center [0, 0] width 0 height 0
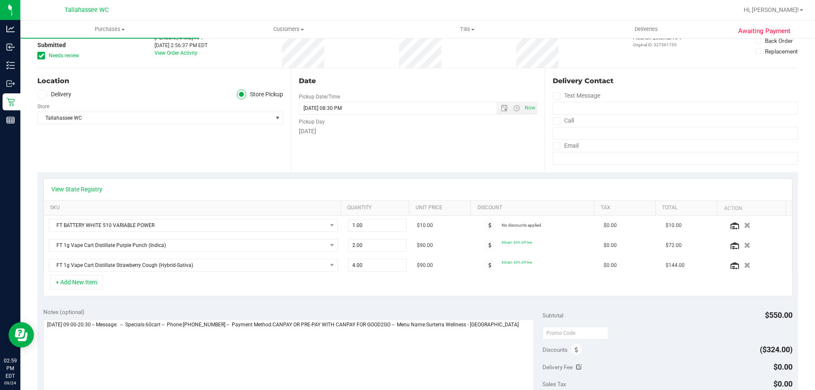
scroll to position [170, 0]
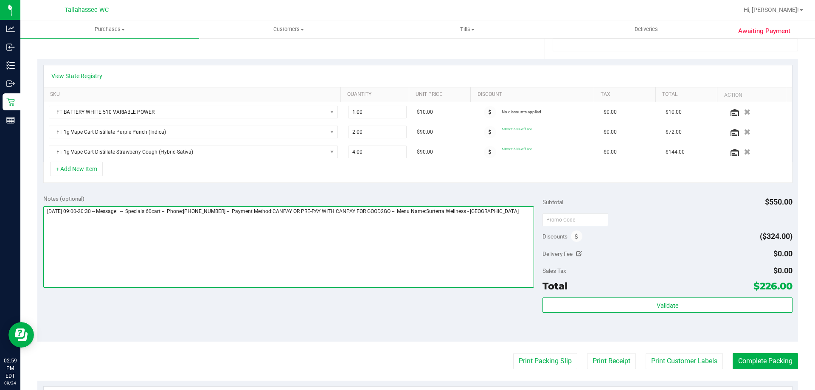
click at [525, 213] on textarea at bounding box center [288, 246] width 491 height 81
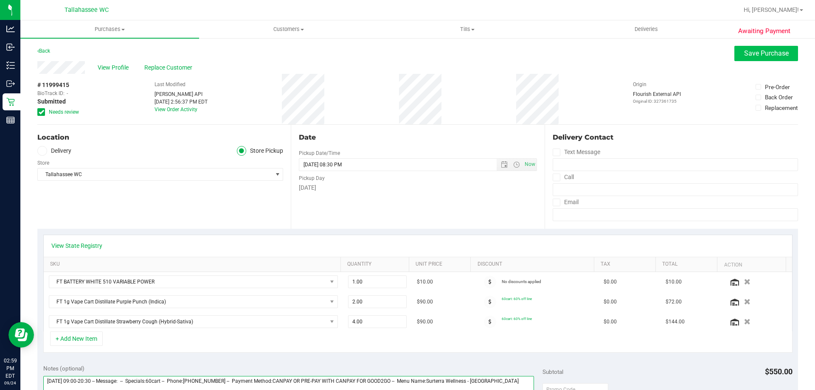
type textarea "**********"
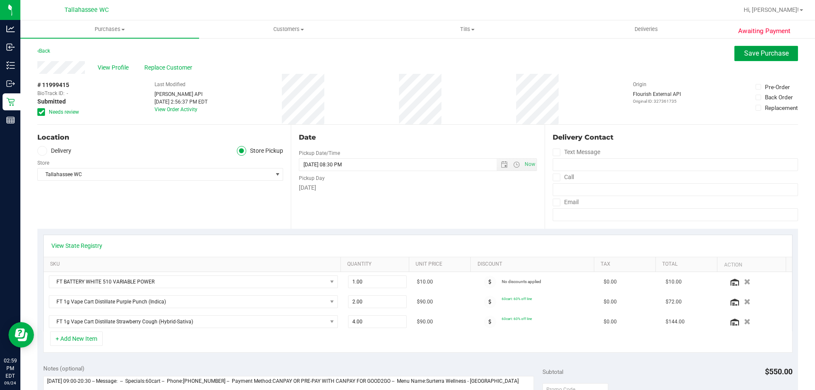
click at [761, 52] on span "Save Purchase" at bounding box center [766, 53] width 45 height 8
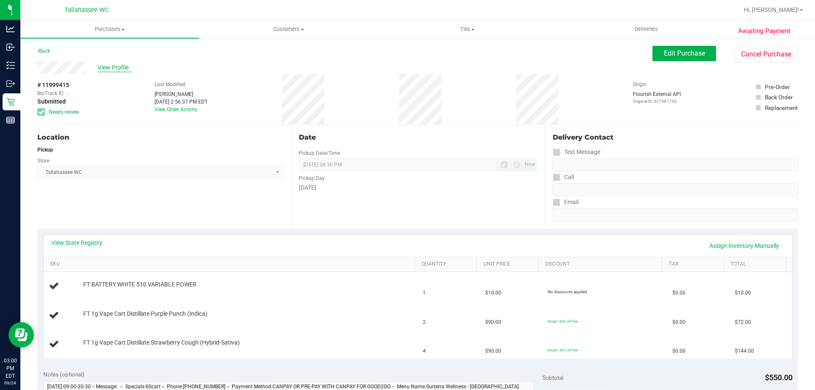
click at [121, 70] on span "View Profile" at bounding box center [115, 67] width 34 height 9
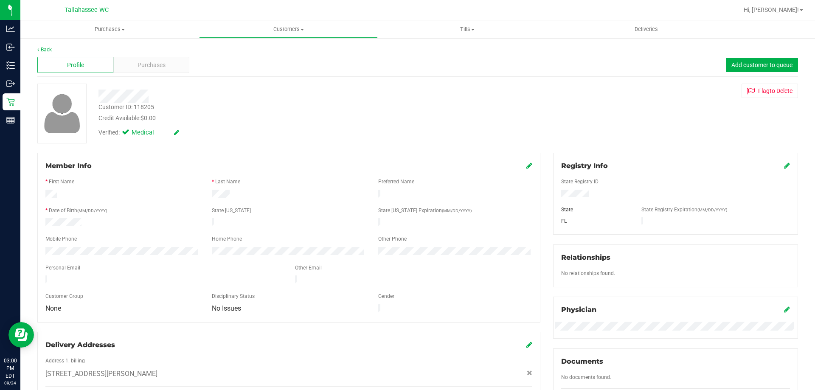
click at [146, 108] on div "Customer ID: 118205" at bounding box center [126, 107] width 56 height 9
copy div "118205"
click at [118, 190] on div at bounding box center [122, 195] width 166 height 10
click at [160, 61] on span "Purchases" at bounding box center [152, 65] width 28 height 9
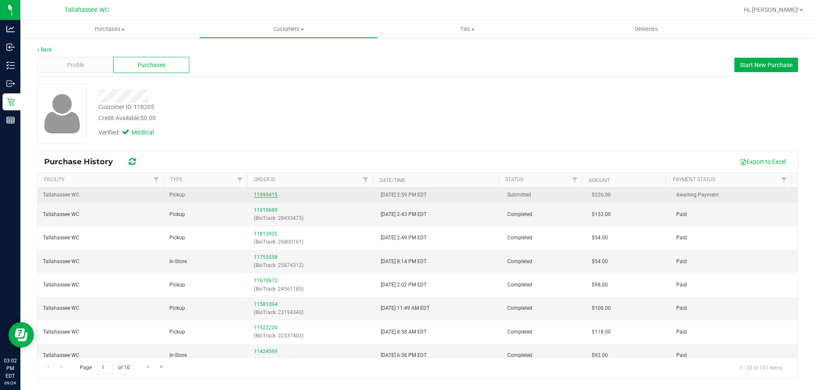
click at [273, 195] on link "11999415" at bounding box center [266, 195] width 24 height 6
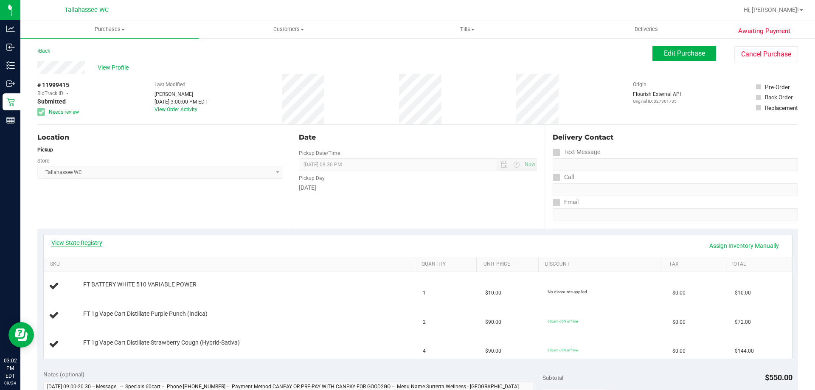
click at [86, 245] on link "View State Registry" at bounding box center [76, 243] width 51 height 8
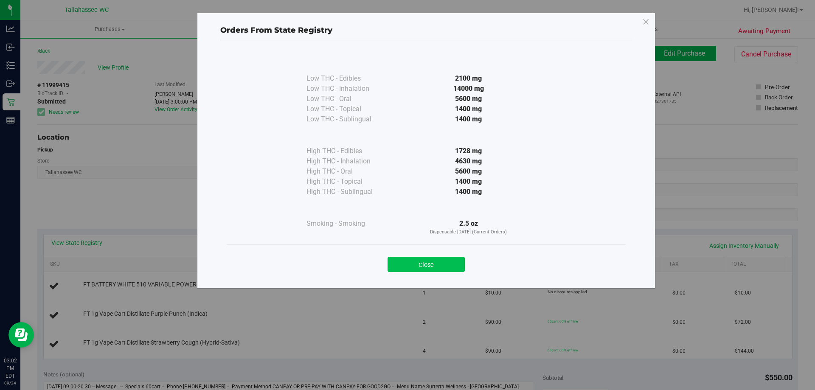
click at [428, 268] on button "Close" at bounding box center [426, 264] width 77 height 15
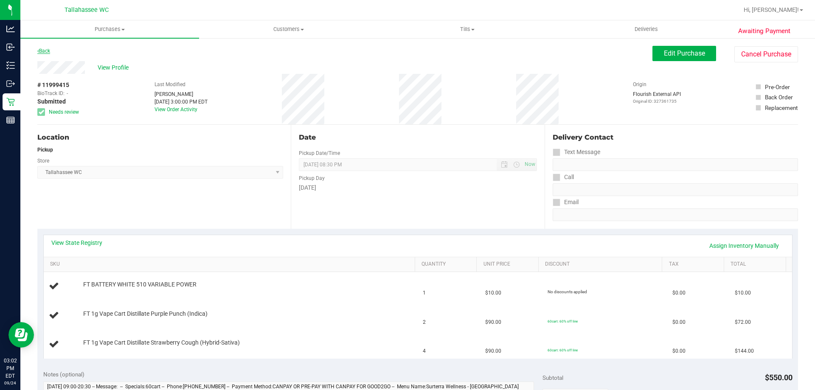
click at [50, 53] on link "Back" at bounding box center [43, 51] width 13 height 6
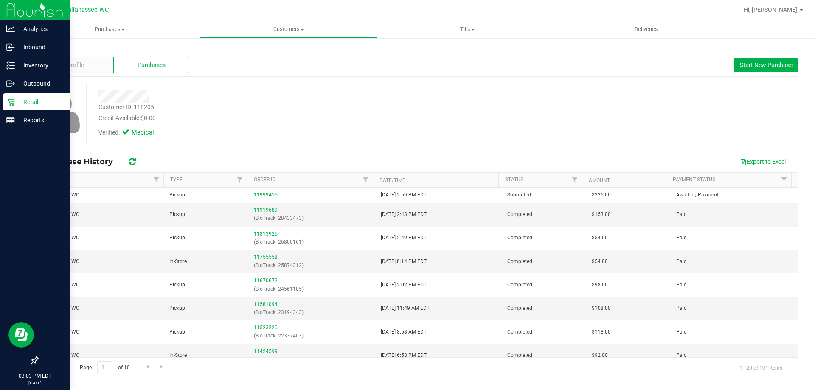
click at [31, 109] on div "Retail" at bounding box center [36, 101] width 67 height 17
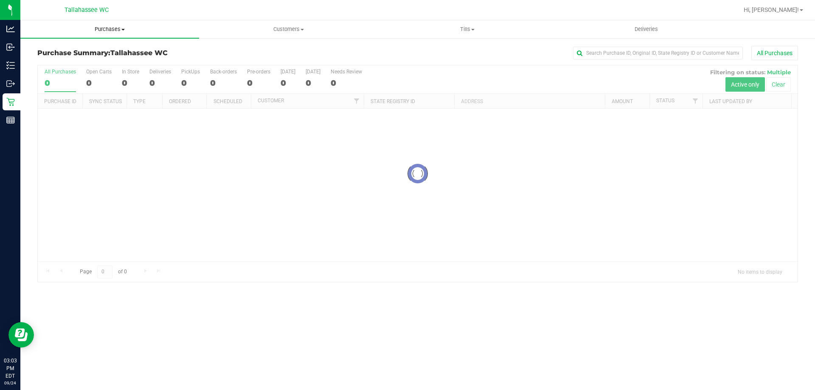
click at [121, 30] on span "Purchases" at bounding box center [109, 29] width 179 height 8
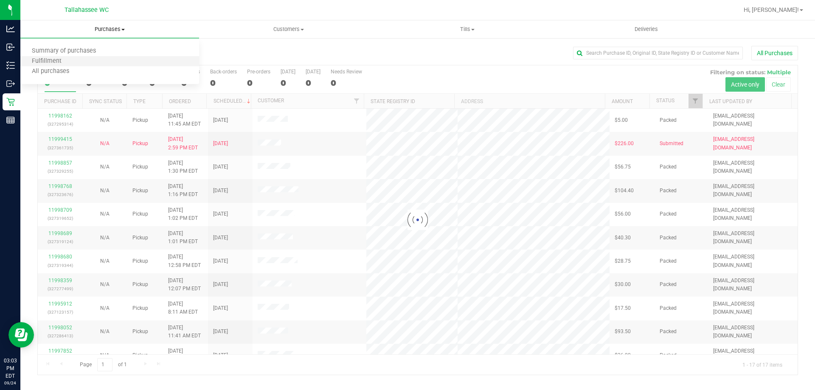
click at [87, 63] on li "Fulfillment" at bounding box center [109, 61] width 179 height 10
